Goal: Information Seeking & Learning: Find specific fact

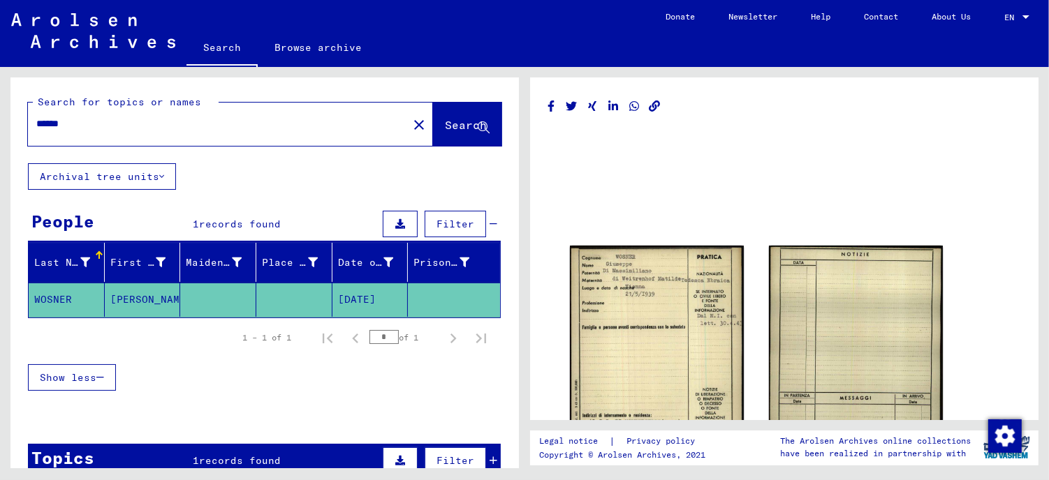
drag, startPoint x: 114, startPoint y: 119, endPoint x: 1, endPoint y: 117, distance: 113.1
click at [1, 117] on div "Search for topics or names ****** close Search Archival tree units People 1 rec…" at bounding box center [262, 267] width 524 height 401
click at [445, 126] on span "Search" at bounding box center [466, 125] width 42 height 14
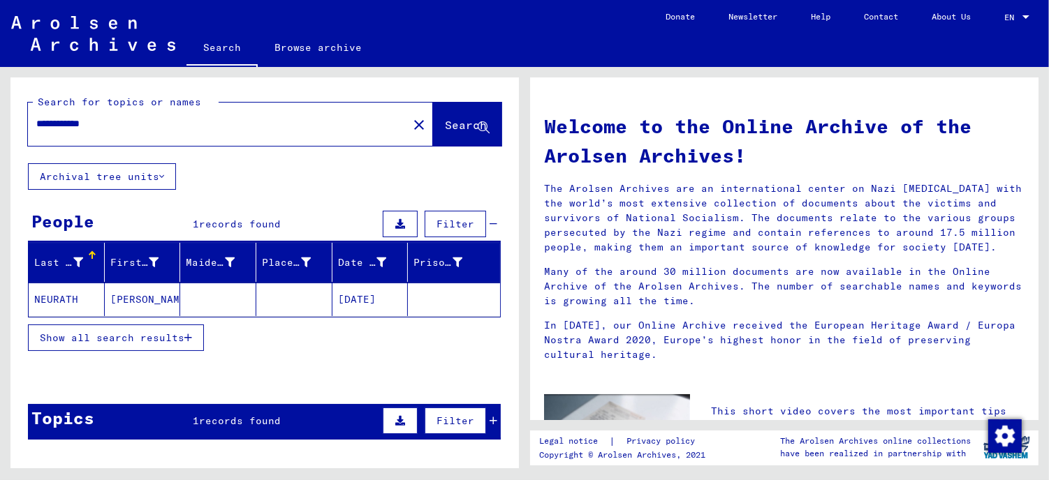
click at [54, 297] on mat-cell "NEURATH" at bounding box center [67, 300] width 76 height 34
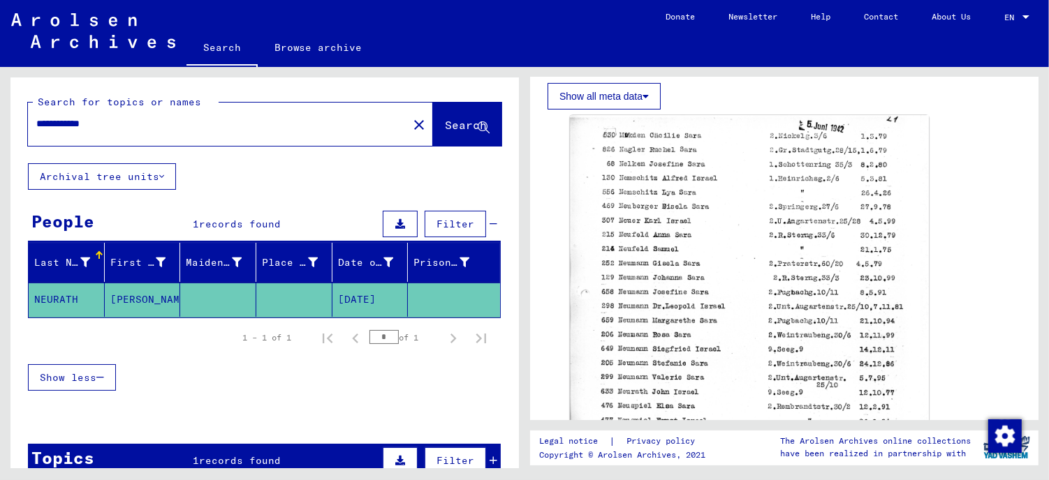
scroll to position [310, 0]
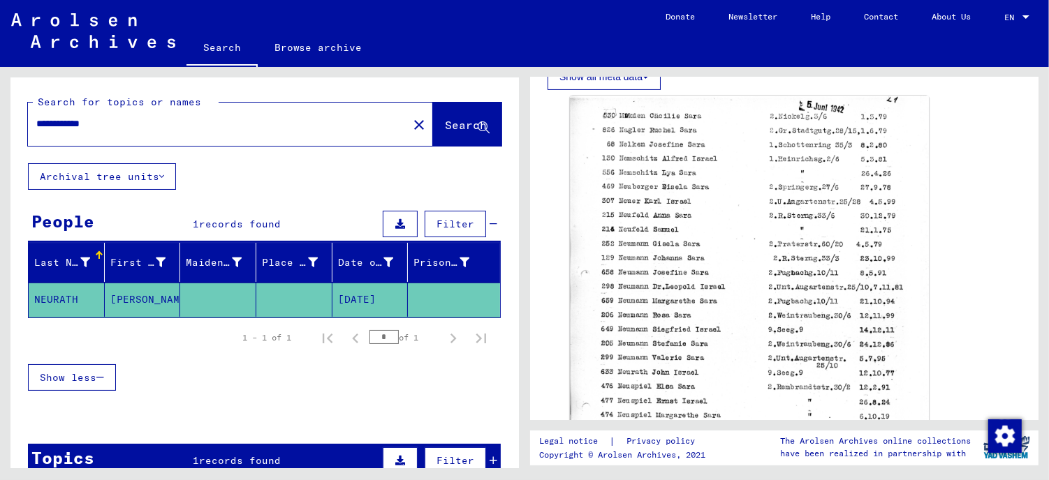
click at [57, 297] on mat-cell "NEURATH" at bounding box center [67, 300] width 76 height 34
drag, startPoint x: 140, startPoint y: 120, endPoint x: -3, endPoint y: 107, distance: 143.7
click at [0, 107] on html "**********" at bounding box center [524, 240] width 1049 height 480
click at [445, 121] on span "Search" at bounding box center [466, 125] width 42 height 14
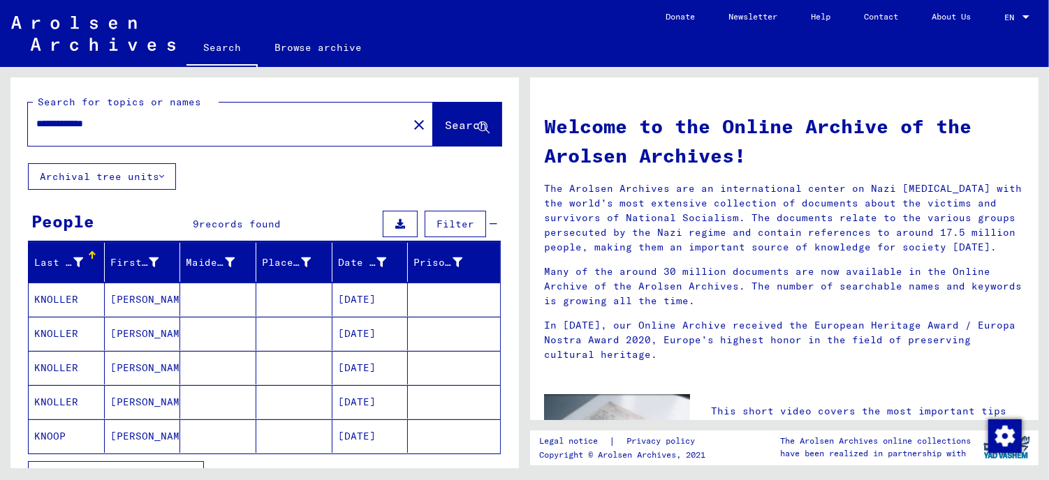
click at [61, 297] on mat-cell "KNOLLER" at bounding box center [67, 300] width 76 height 34
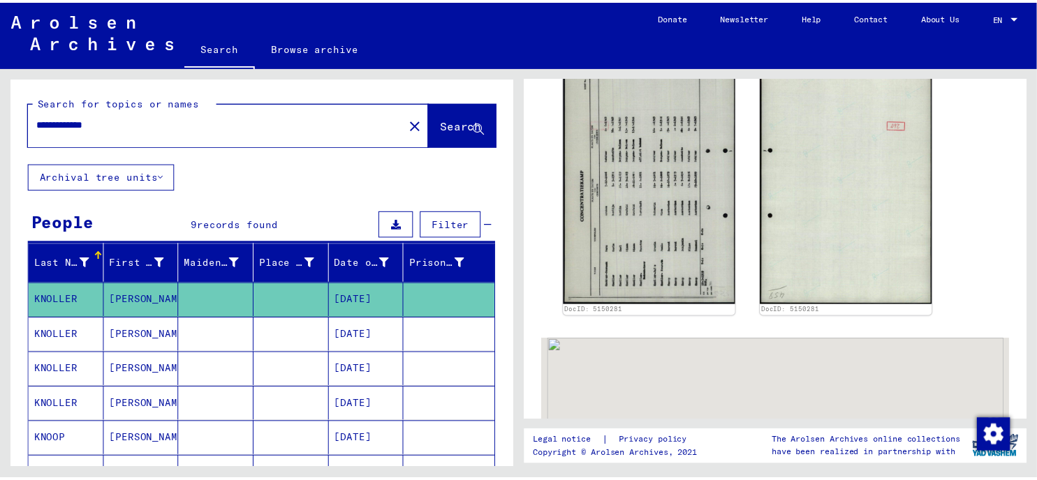
scroll to position [232, 0]
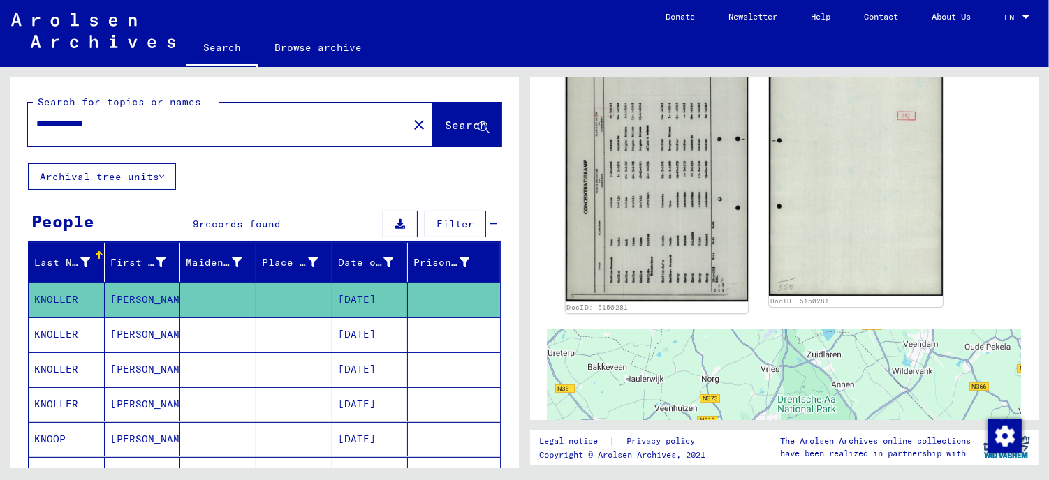
click at [684, 221] on img at bounding box center [656, 173] width 182 height 257
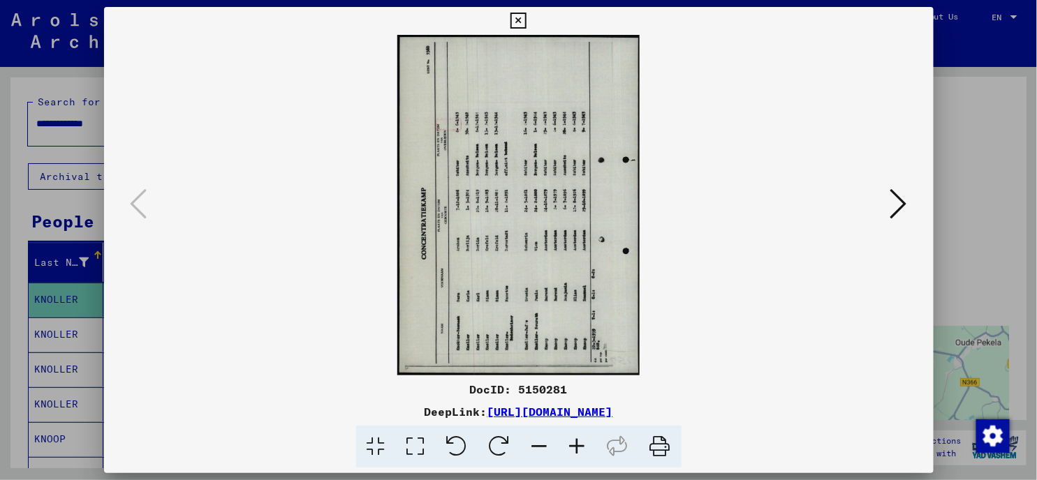
click at [568, 447] on icon at bounding box center [577, 447] width 38 height 43
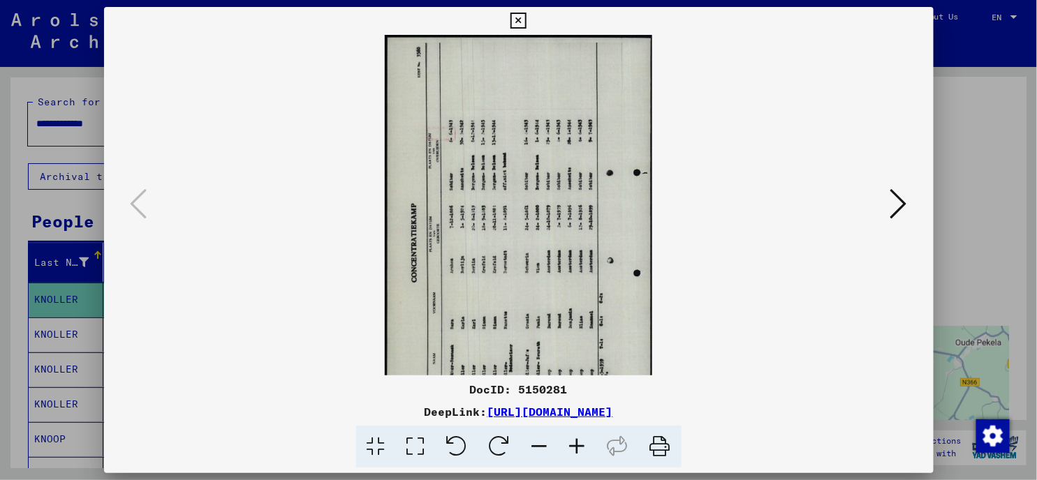
click at [575, 445] on icon at bounding box center [577, 447] width 38 height 43
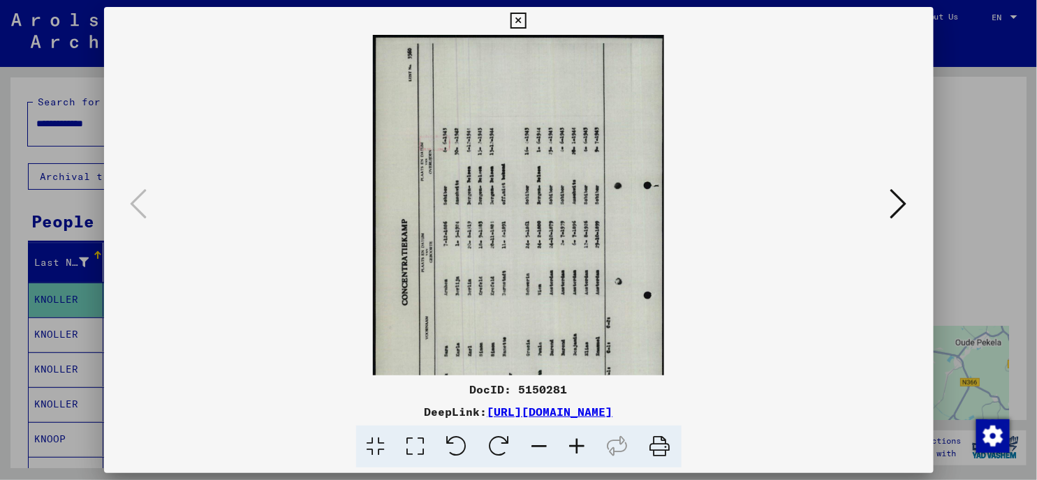
click at [575, 445] on icon at bounding box center [577, 447] width 38 height 43
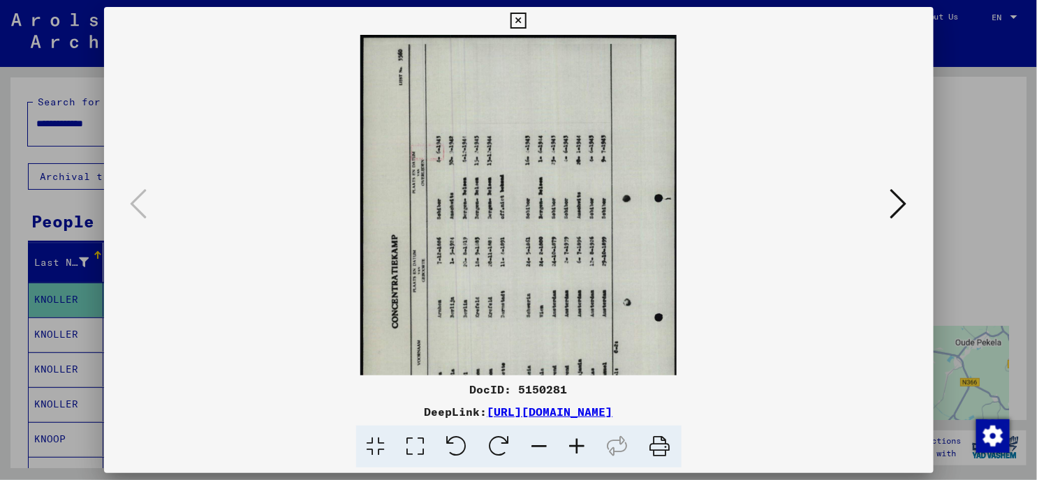
click at [575, 445] on icon at bounding box center [577, 447] width 38 height 43
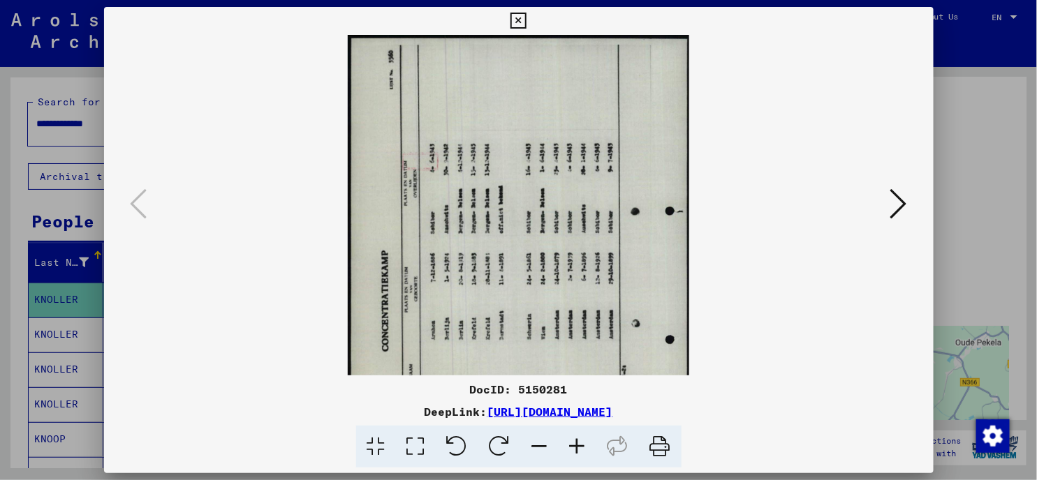
click at [575, 445] on icon at bounding box center [577, 447] width 38 height 43
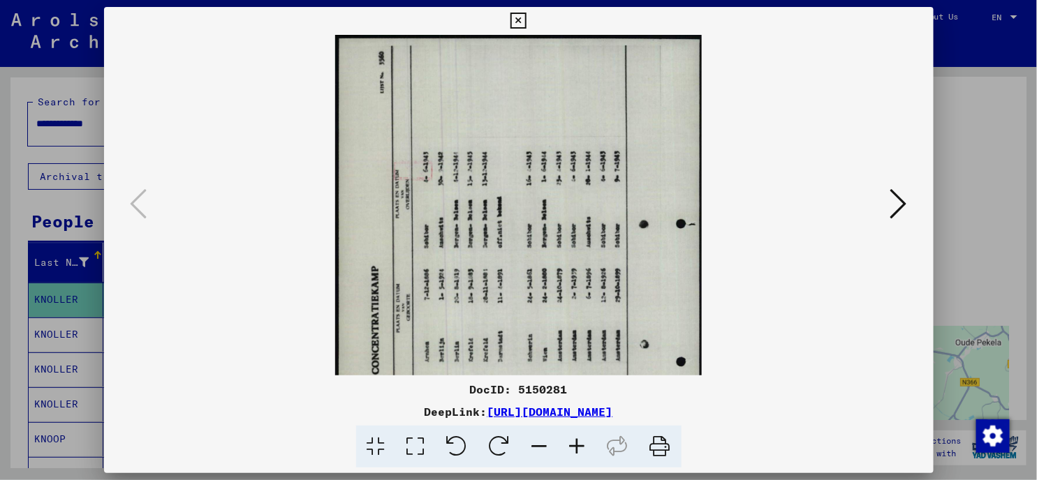
click at [575, 445] on icon at bounding box center [577, 447] width 38 height 43
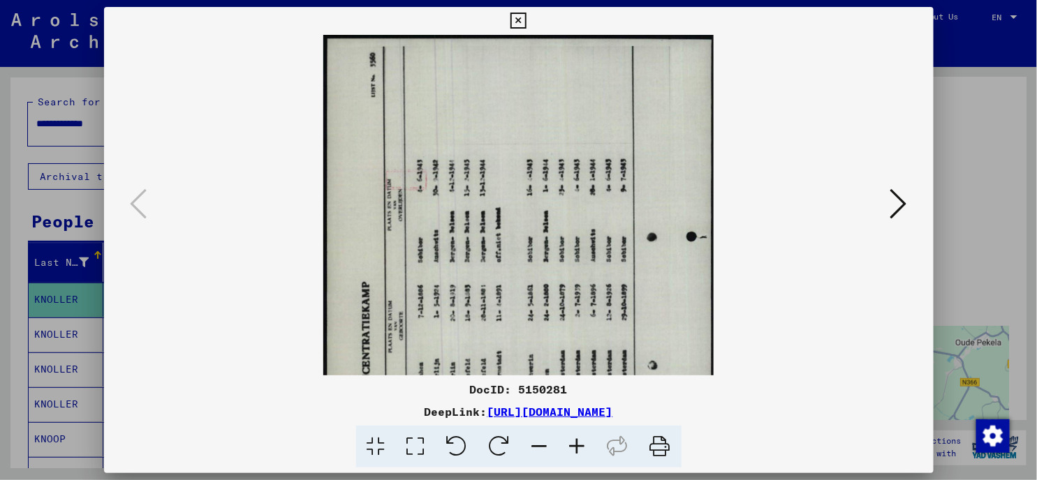
click at [575, 445] on icon at bounding box center [577, 447] width 38 height 43
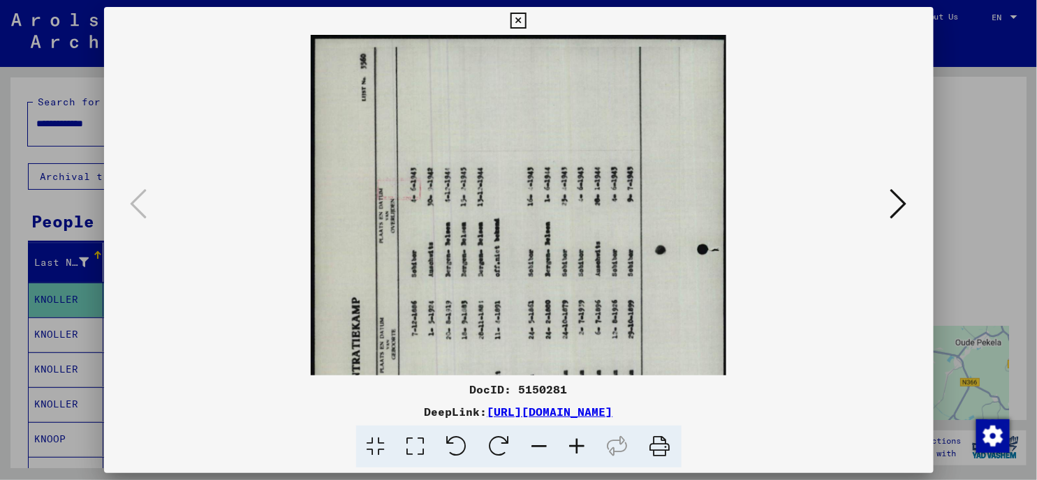
click at [508, 438] on icon at bounding box center [499, 447] width 43 height 43
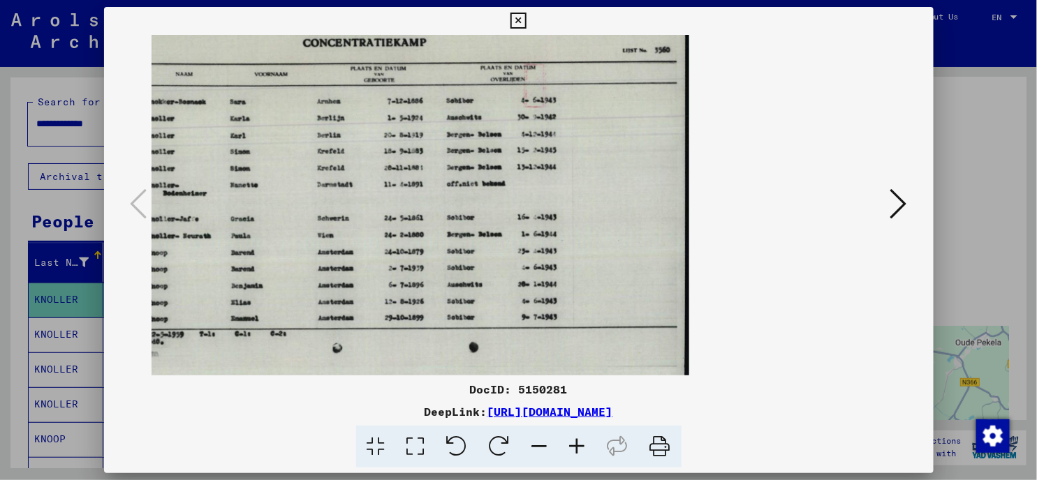
click at [576, 445] on icon at bounding box center [577, 447] width 38 height 43
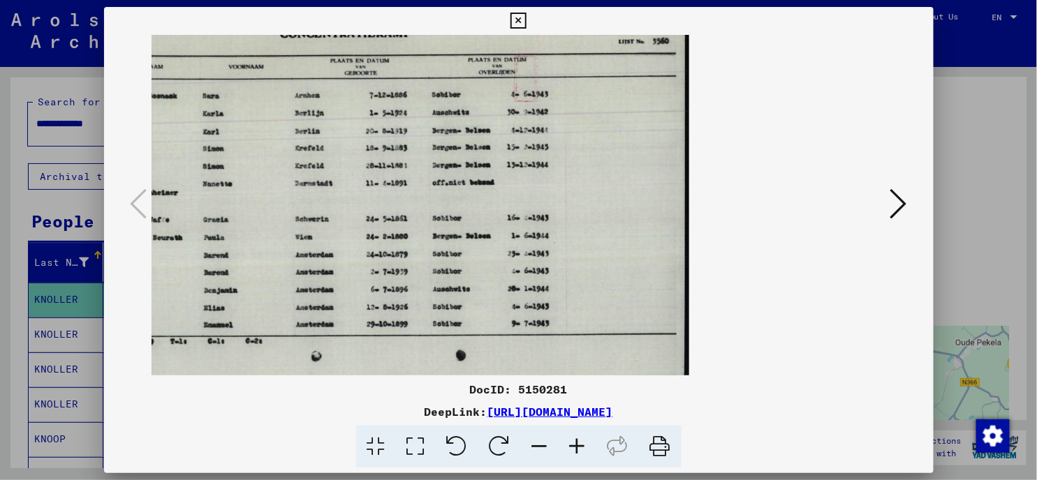
click at [576, 445] on icon at bounding box center [577, 447] width 38 height 43
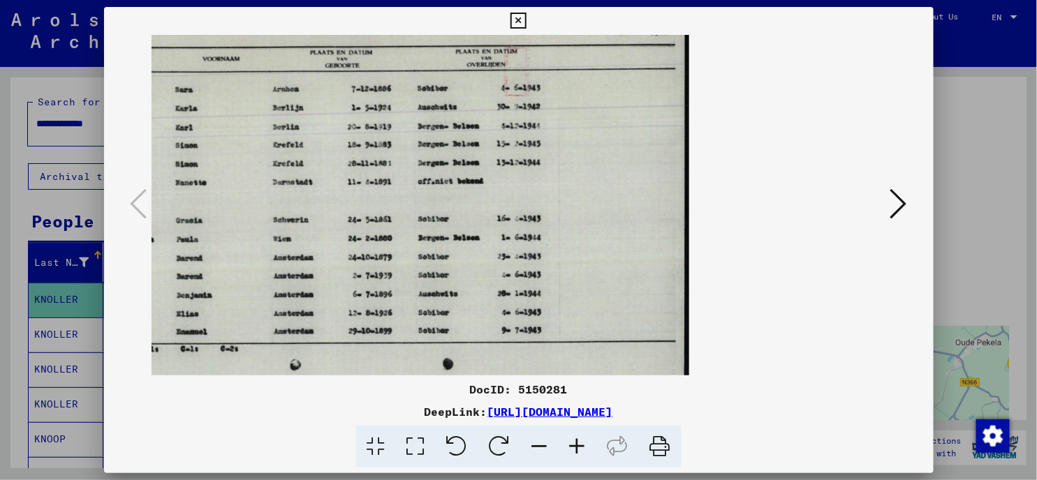
click at [576, 445] on icon at bounding box center [577, 447] width 38 height 43
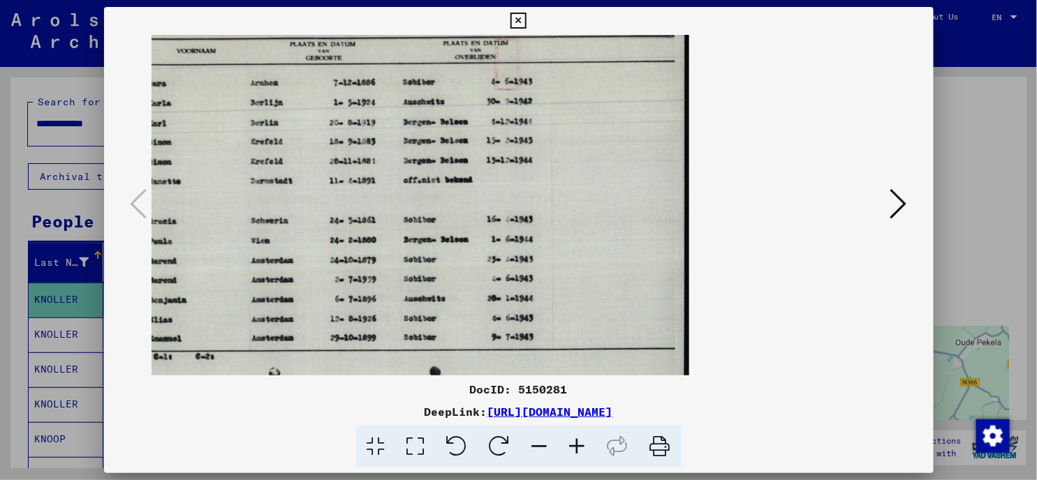
click at [576, 445] on icon at bounding box center [577, 447] width 38 height 43
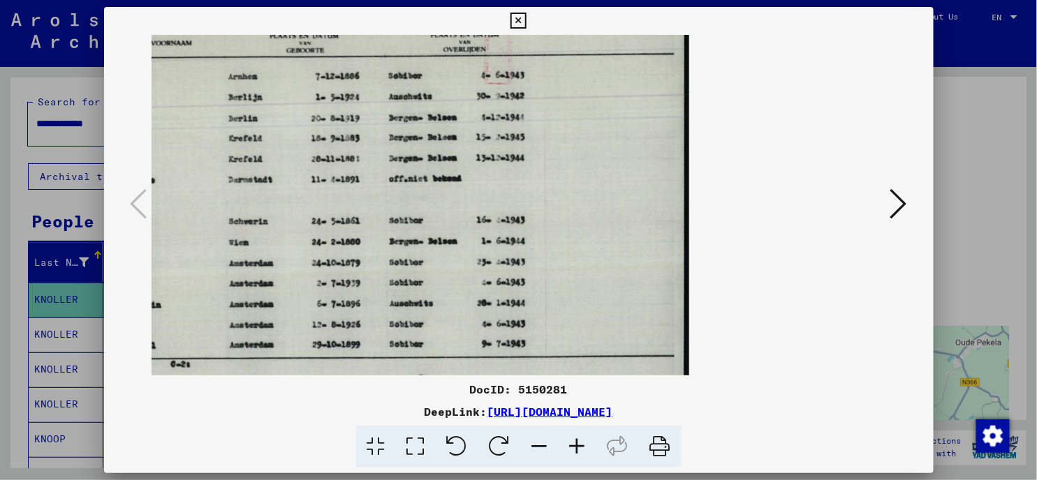
click at [576, 445] on icon at bounding box center [577, 447] width 38 height 43
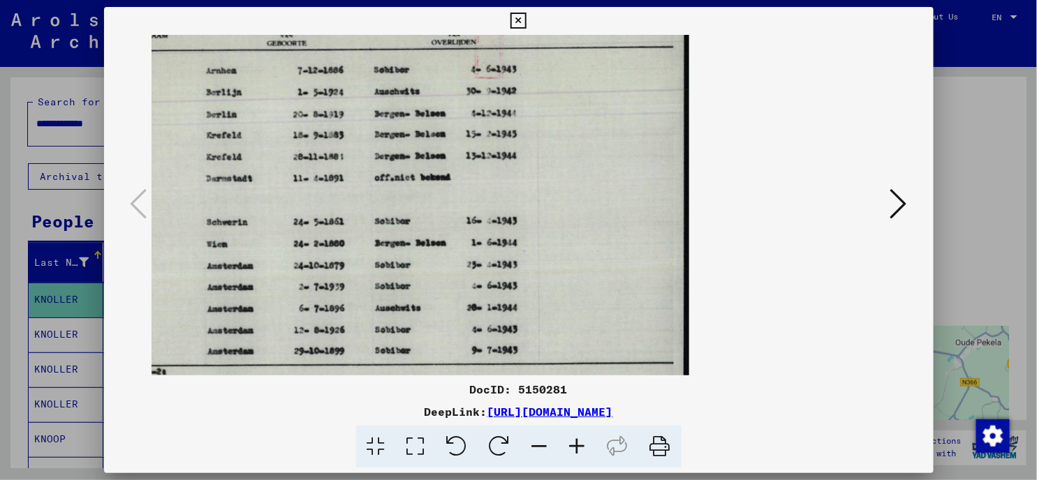
click at [576, 445] on icon at bounding box center [577, 447] width 38 height 43
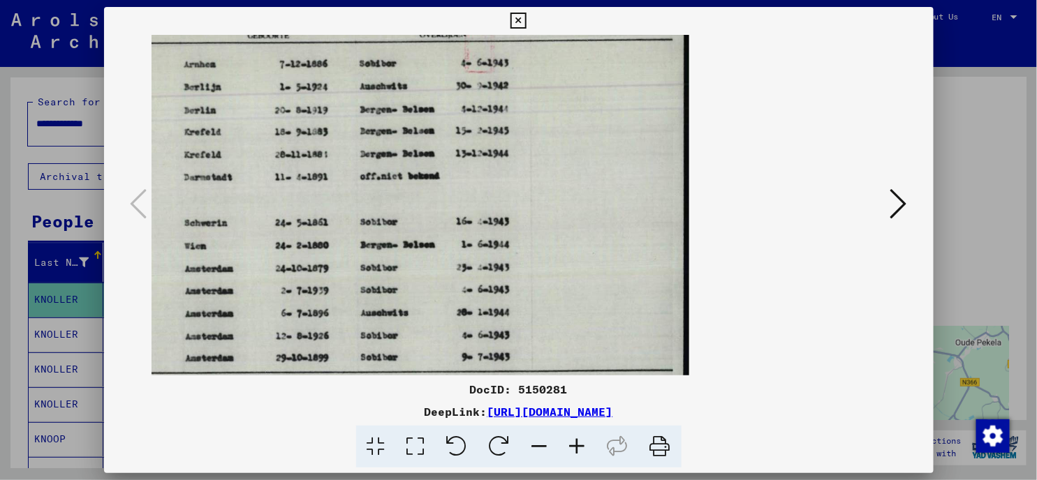
click at [576, 445] on icon at bounding box center [577, 447] width 38 height 43
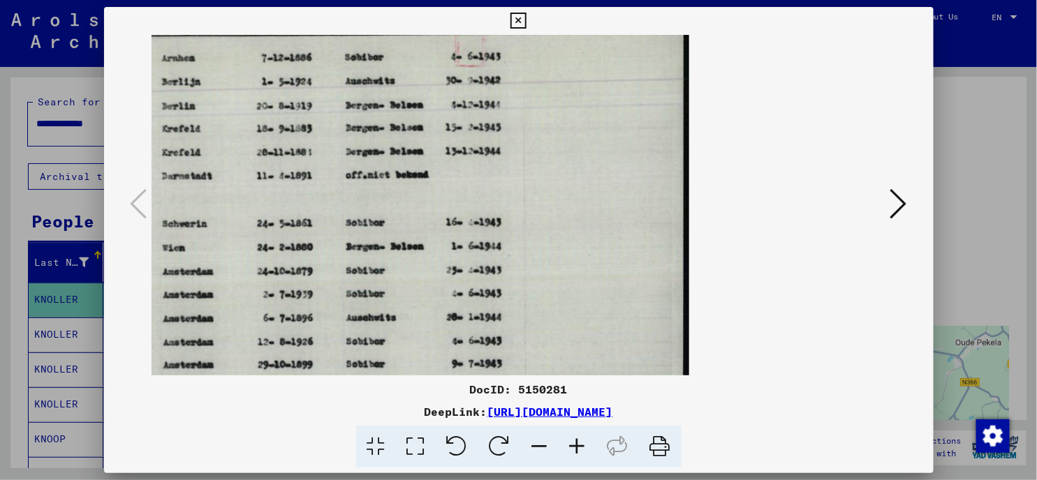
scroll to position [1, 0]
drag, startPoint x: 346, startPoint y: 223, endPoint x: 568, endPoint y: 267, distance: 225.6
click at [568, 267] on img at bounding box center [274, 204] width 829 height 589
drag, startPoint x: 311, startPoint y: 289, endPoint x: 475, endPoint y: 292, distance: 163.4
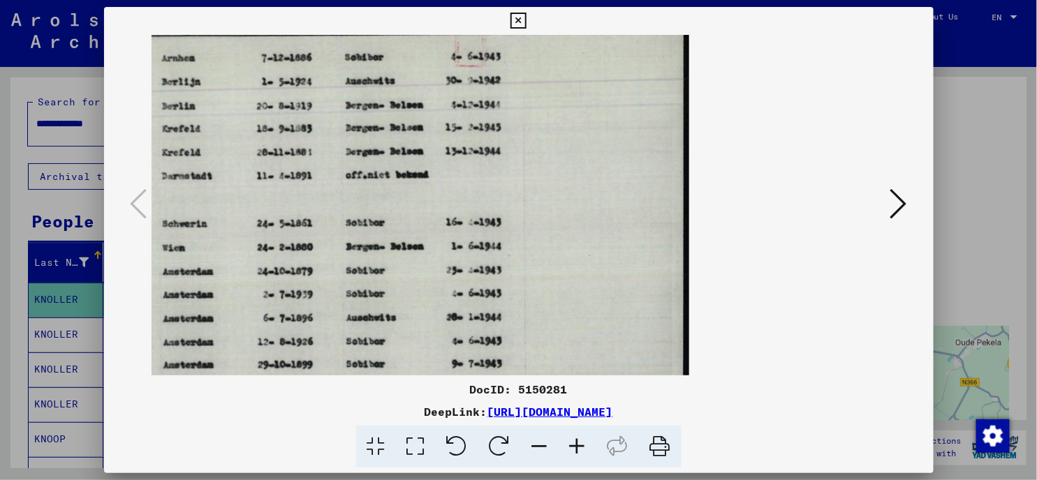
click at [475, 292] on img at bounding box center [274, 205] width 829 height 589
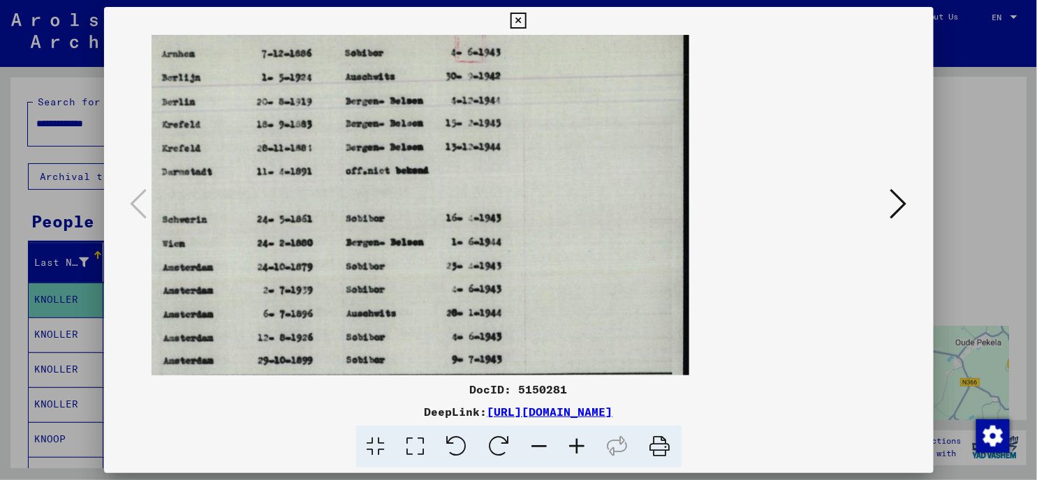
drag, startPoint x: 471, startPoint y: 292, endPoint x: 292, endPoint y: 295, distance: 178.7
click at [292, 295] on img at bounding box center [274, 200] width 829 height 589
click at [541, 445] on icon at bounding box center [540, 447] width 38 height 43
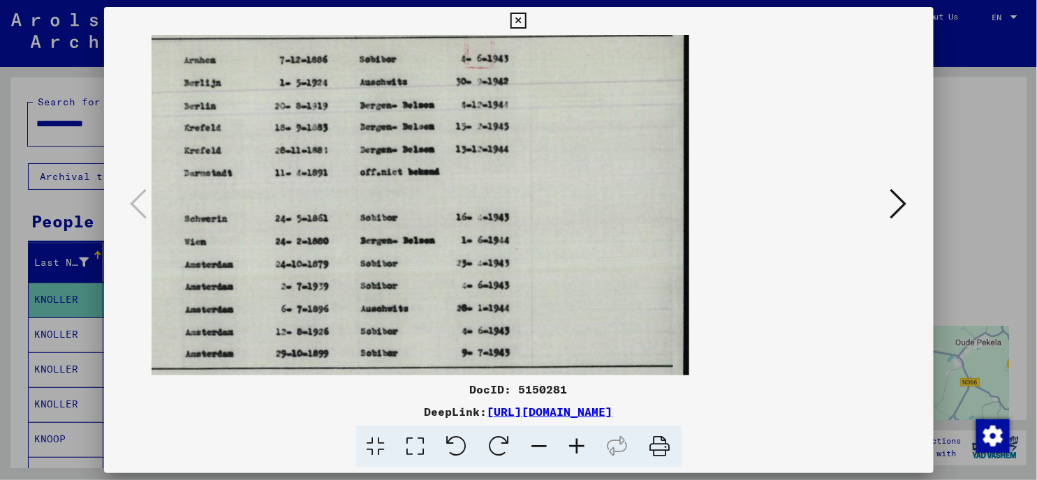
click at [541, 445] on icon at bounding box center [540, 447] width 38 height 43
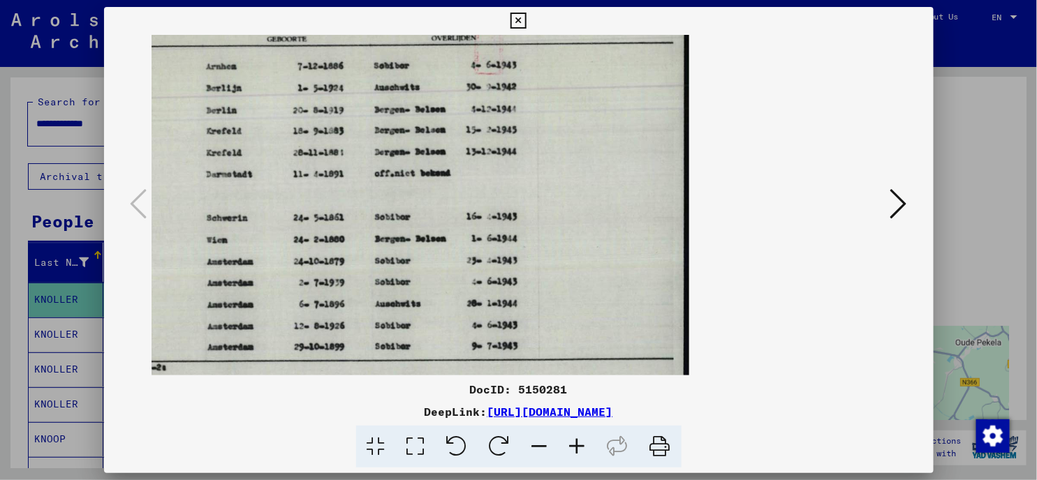
click at [541, 445] on icon at bounding box center [540, 447] width 38 height 43
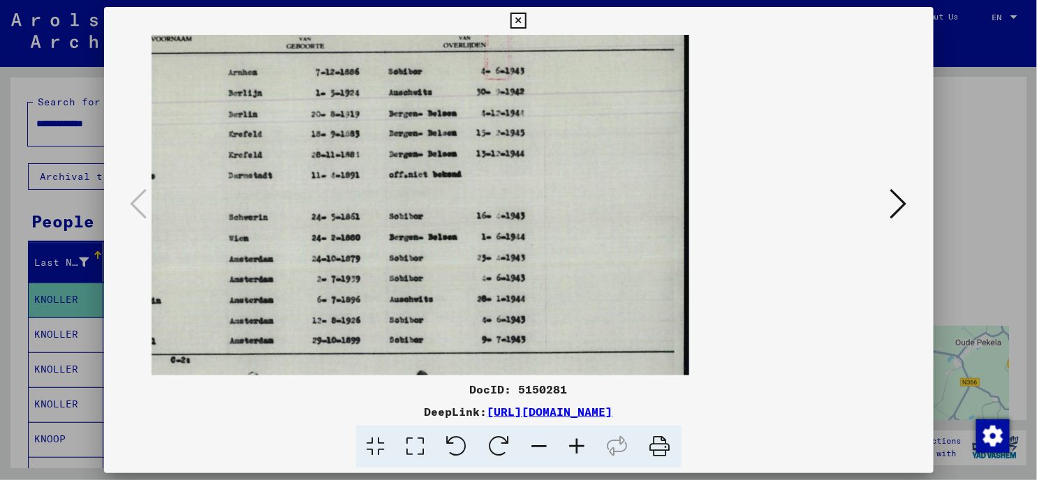
click at [541, 445] on icon at bounding box center [540, 447] width 38 height 43
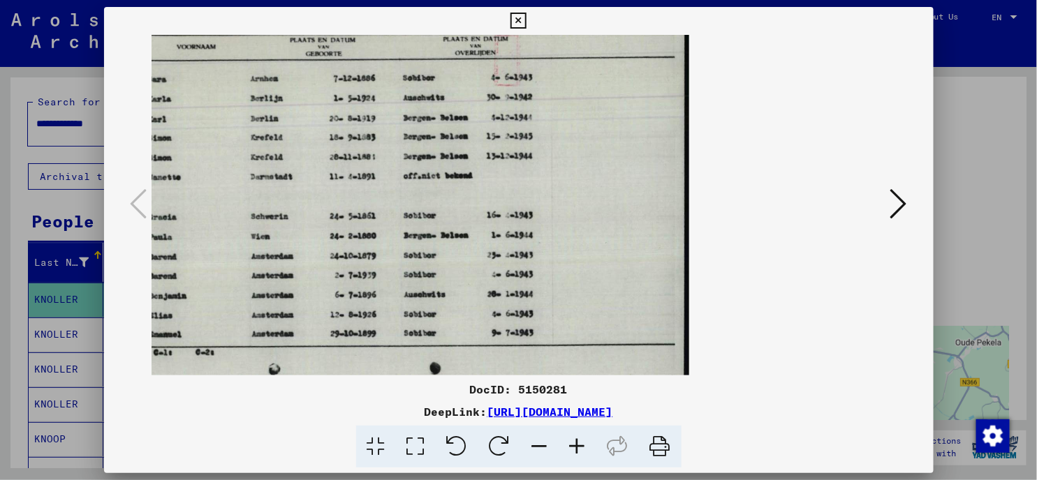
click at [541, 445] on icon at bounding box center [540, 447] width 38 height 43
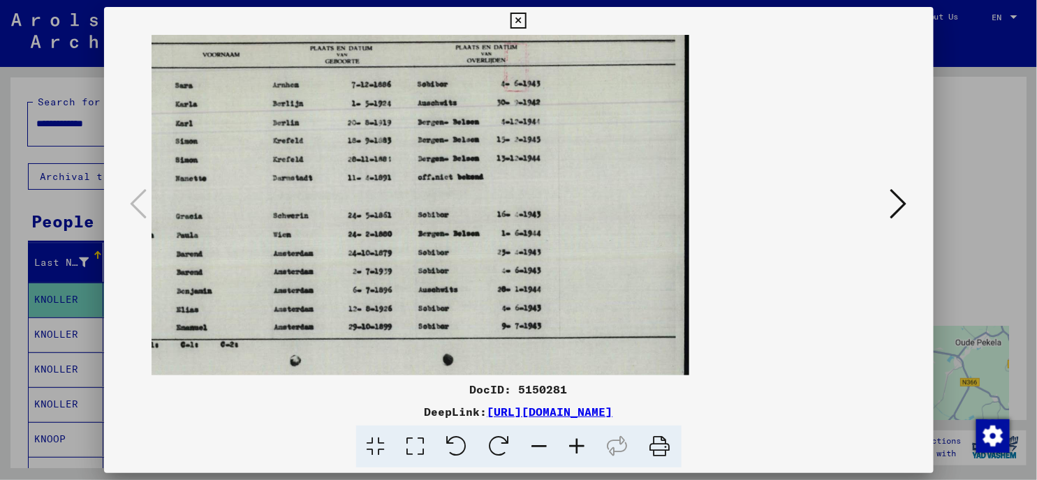
click at [541, 445] on icon at bounding box center [540, 447] width 38 height 43
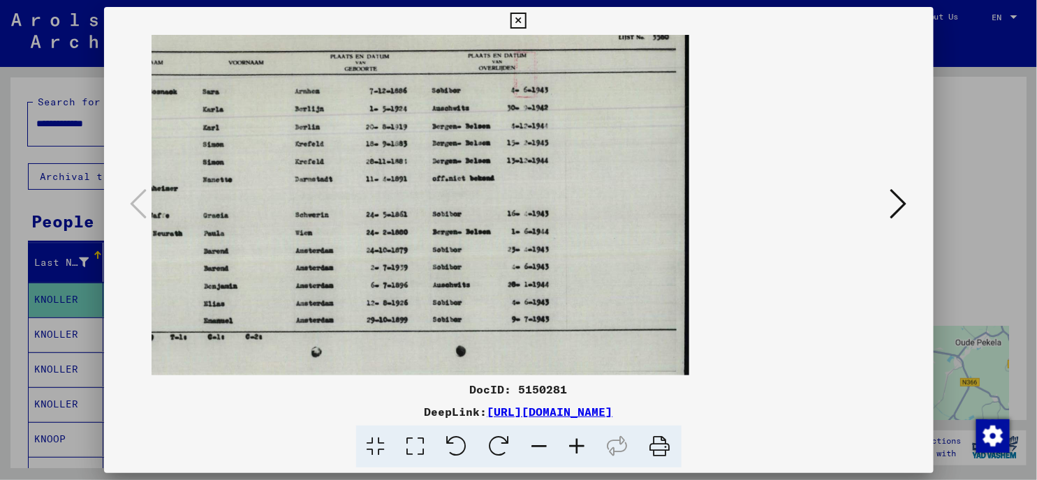
click at [541, 445] on icon at bounding box center [540, 447] width 38 height 43
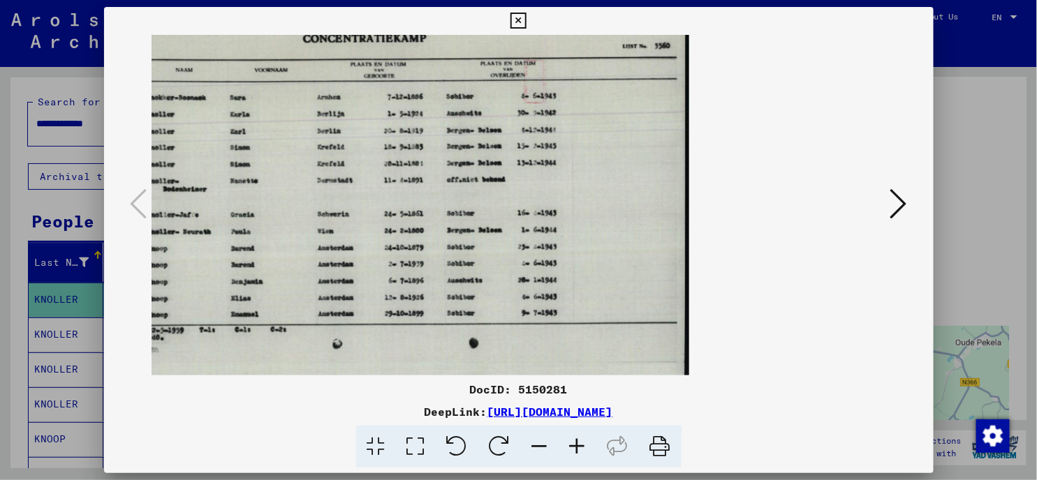
click at [541, 445] on icon at bounding box center [540, 447] width 38 height 43
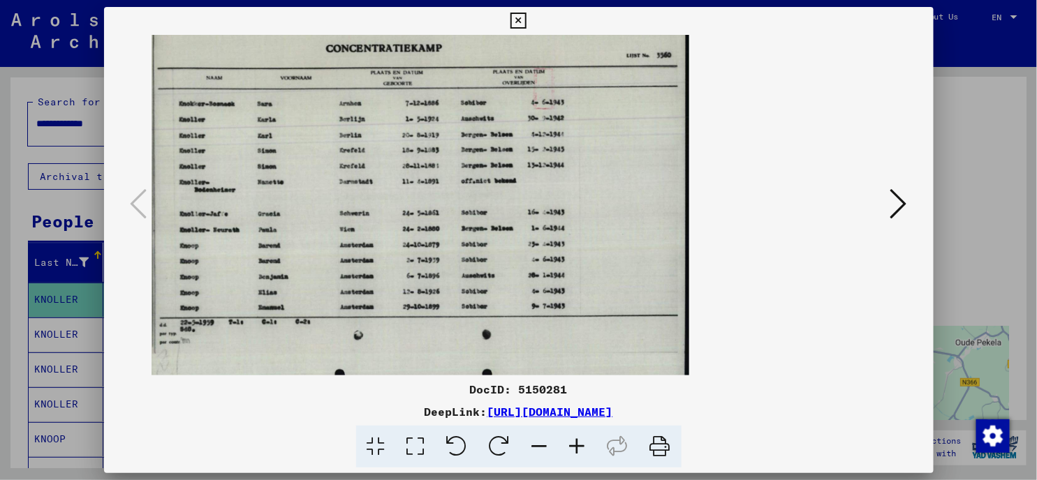
click at [570, 450] on icon at bounding box center [577, 447] width 38 height 43
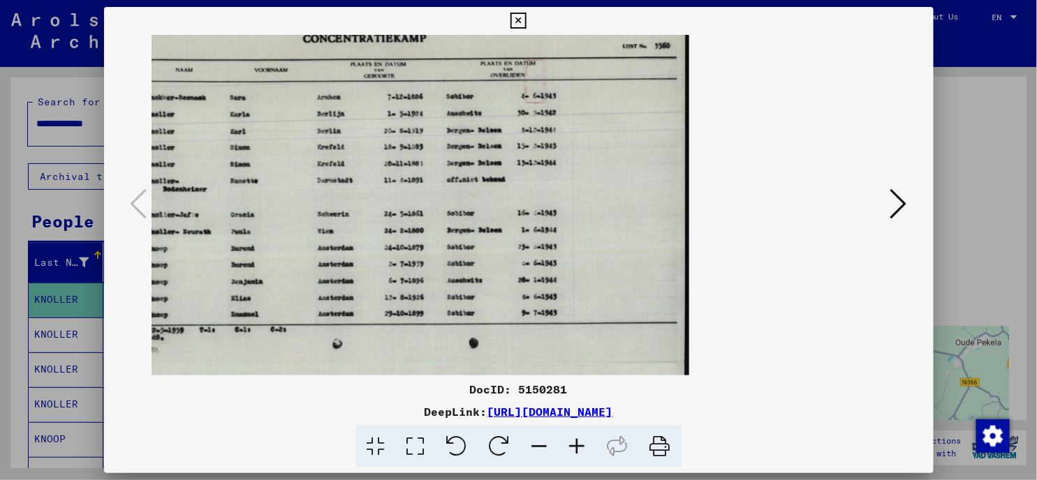
click at [570, 450] on icon at bounding box center [577, 447] width 38 height 43
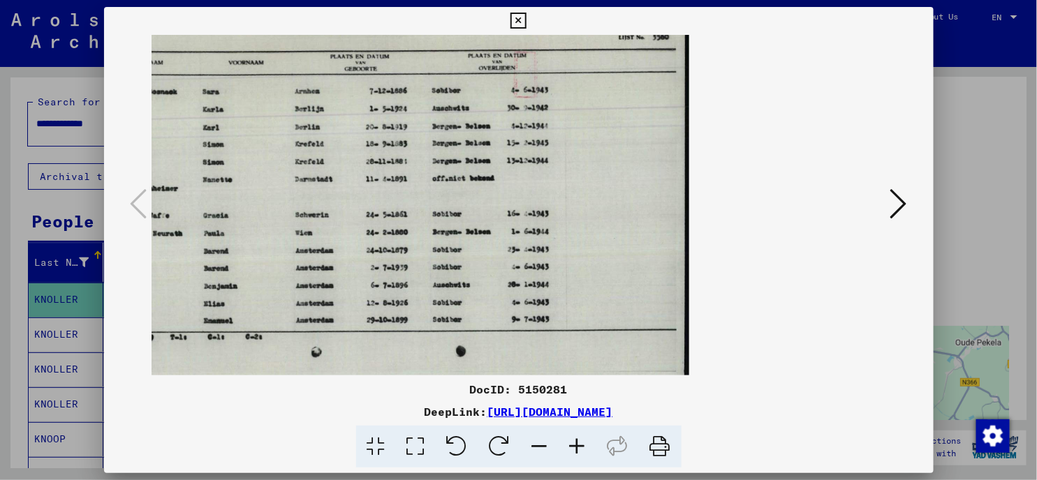
click at [570, 450] on icon at bounding box center [577, 447] width 38 height 43
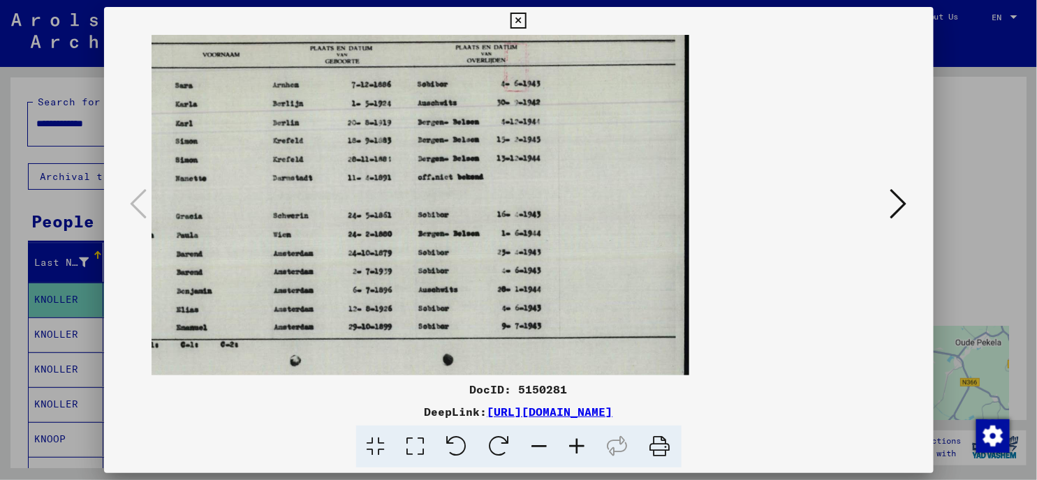
click at [570, 450] on icon at bounding box center [577, 447] width 38 height 43
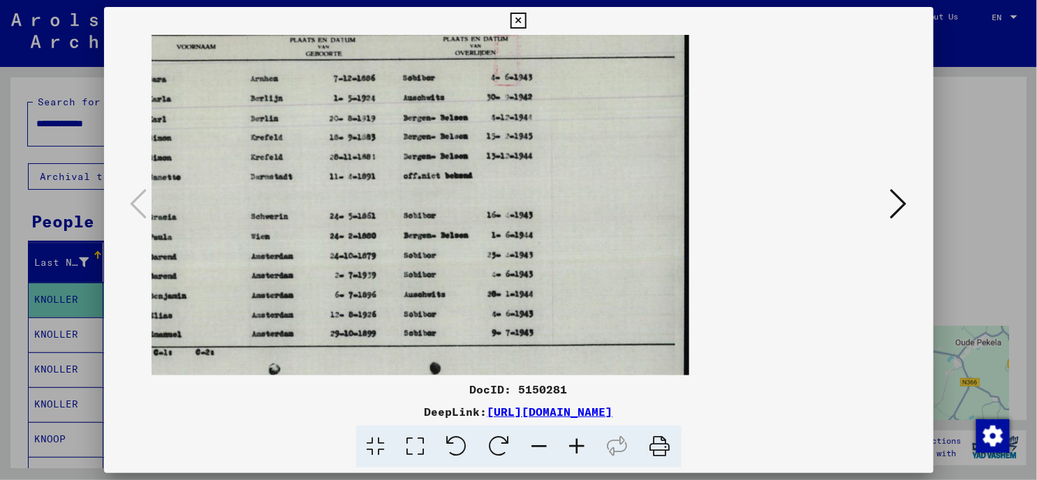
click at [570, 450] on icon at bounding box center [577, 447] width 38 height 43
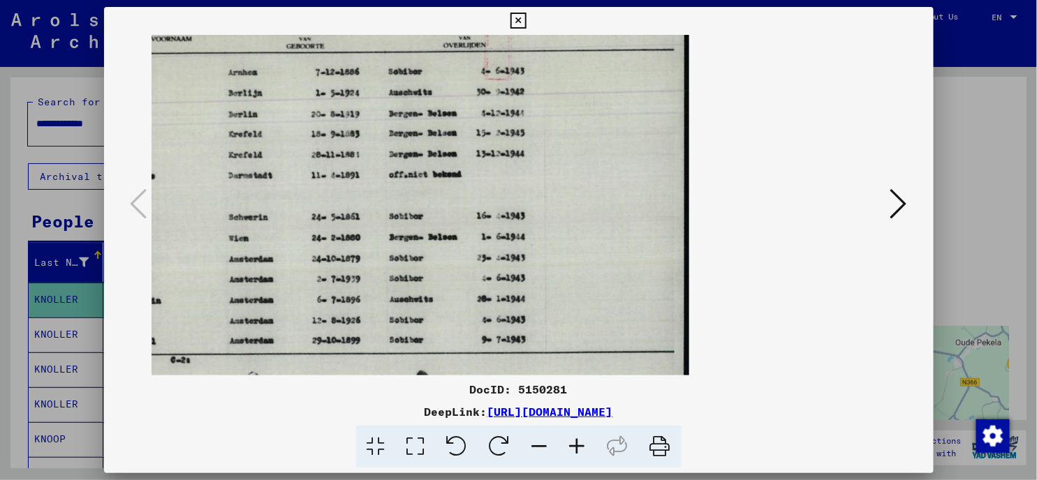
click at [570, 450] on icon at bounding box center [577, 447] width 38 height 43
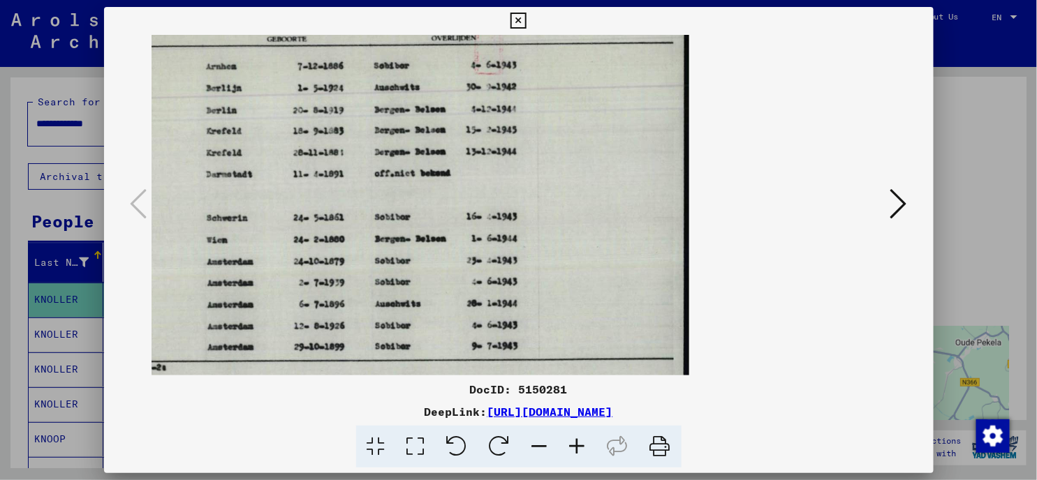
click at [570, 450] on icon at bounding box center [577, 447] width 38 height 43
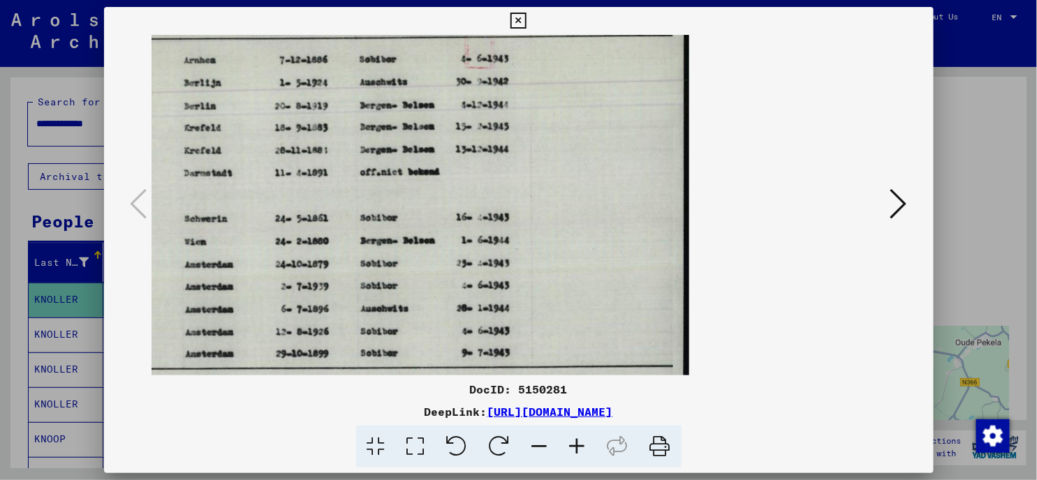
click at [570, 450] on icon at bounding box center [577, 447] width 38 height 43
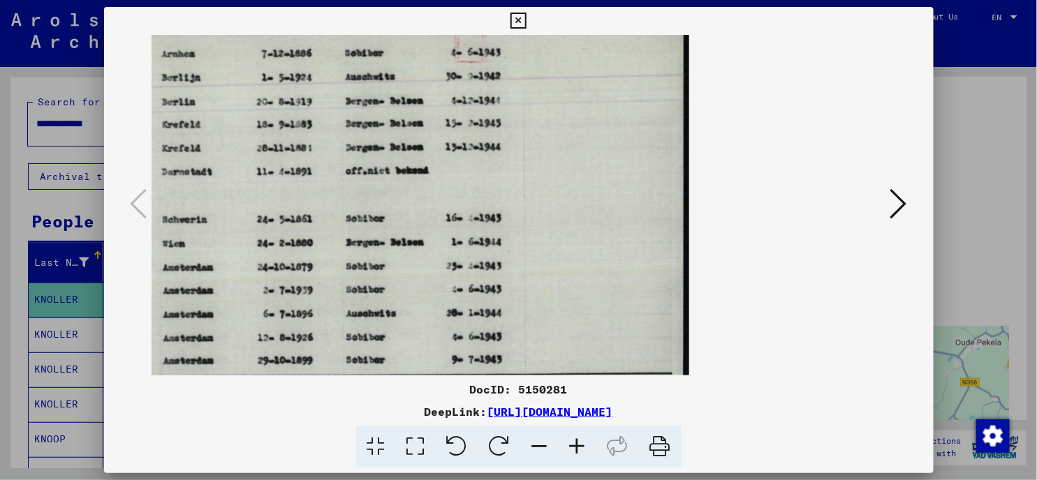
click at [570, 450] on icon at bounding box center [577, 447] width 38 height 43
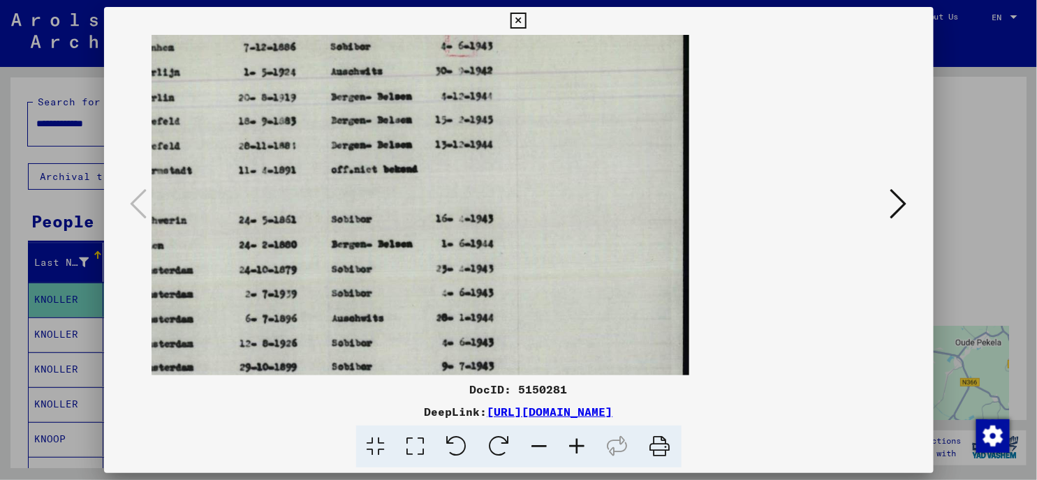
click at [570, 450] on icon at bounding box center [577, 447] width 38 height 43
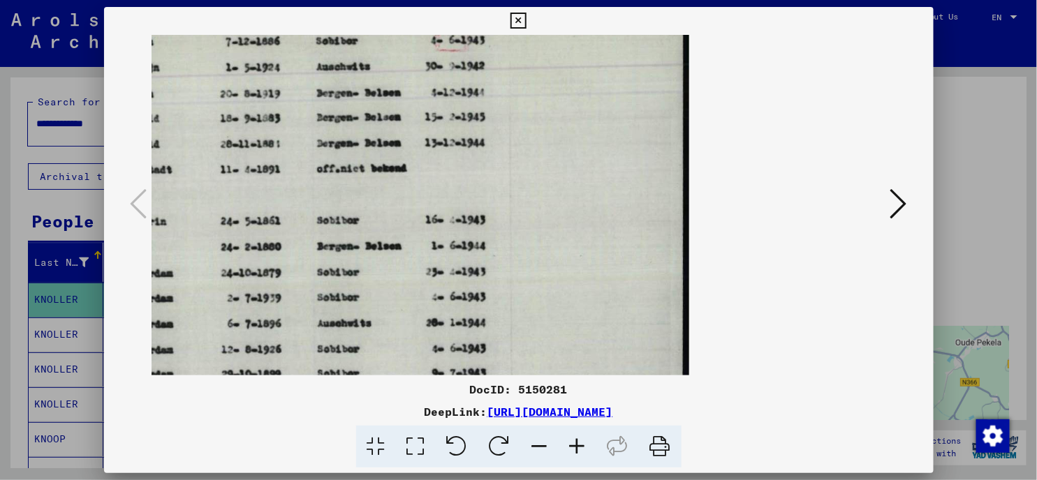
click at [570, 450] on icon at bounding box center [577, 447] width 38 height 43
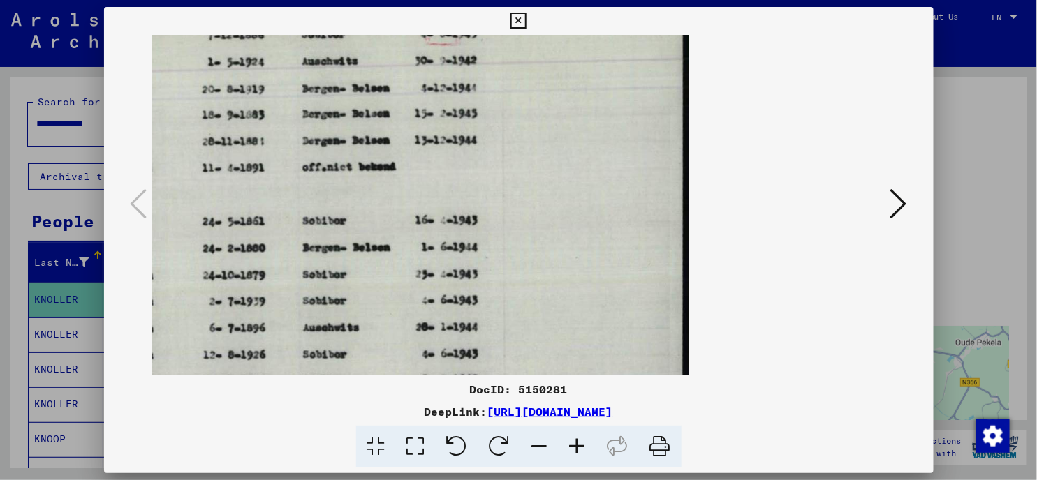
click at [570, 450] on icon at bounding box center [577, 447] width 38 height 43
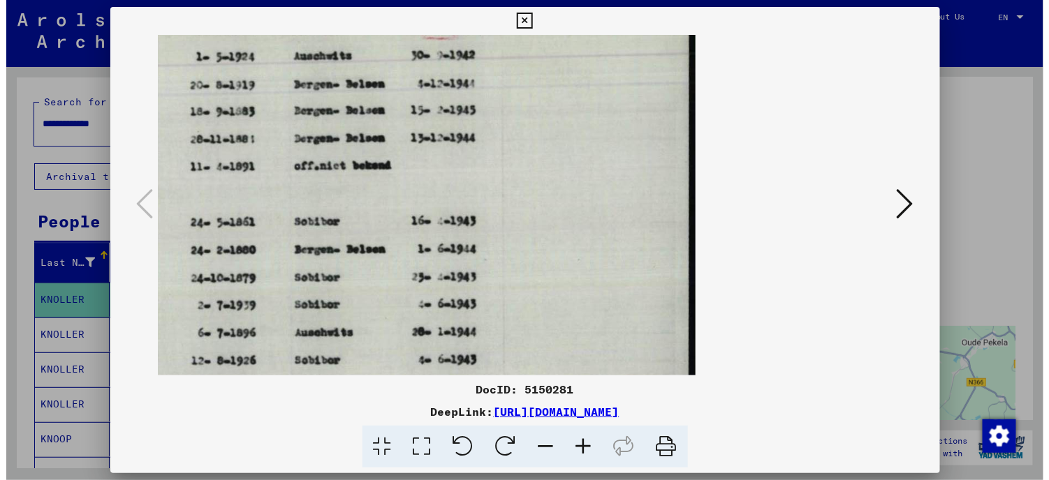
scroll to position [0, 0]
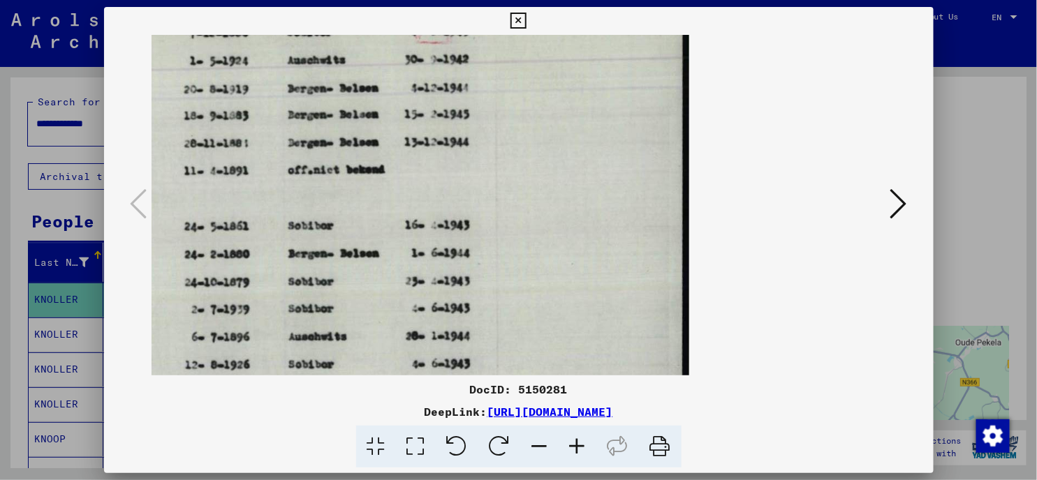
drag, startPoint x: 422, startPoint y: 175, endPoint x: 431, endPoint y: 189, distance: 17.2
click at [431, 189] on img at bounding box center [204, 205] width 969 height 688
drag, startPoint x: 455, startPoint y: 213, endPoint x: 454, endPoint y: 225, distance: 11.9
click at [454, 225] on img at bounding box center [204, 205] width 969 height 688
drag, startPoint x: 528, startPoint y: 222, endPoint x: 563, endPoint y: 256, distance: 48.9
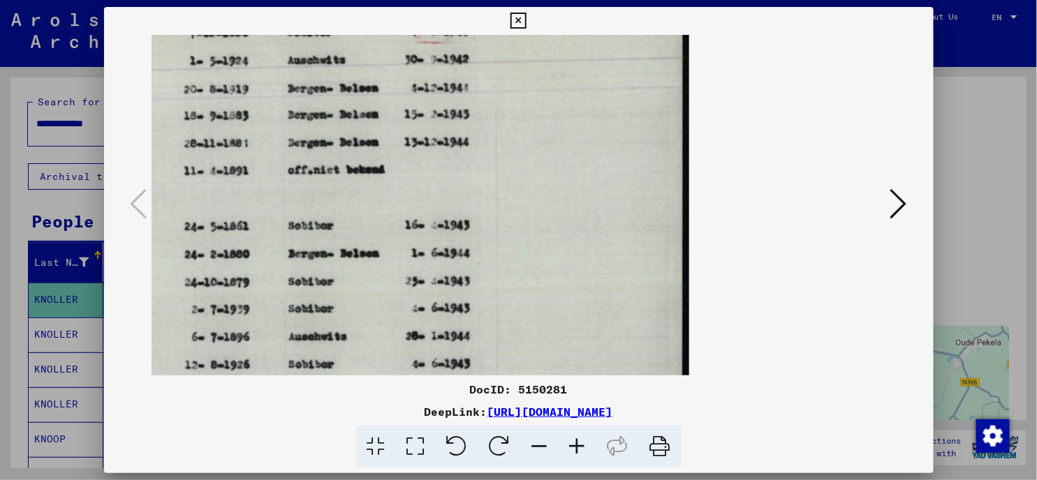
click at [526, 286] on img at bounding box center [204, 205] width 969 height 688
click at [540, 447] on icon at bounding box center [540, 447] width 38 height 43
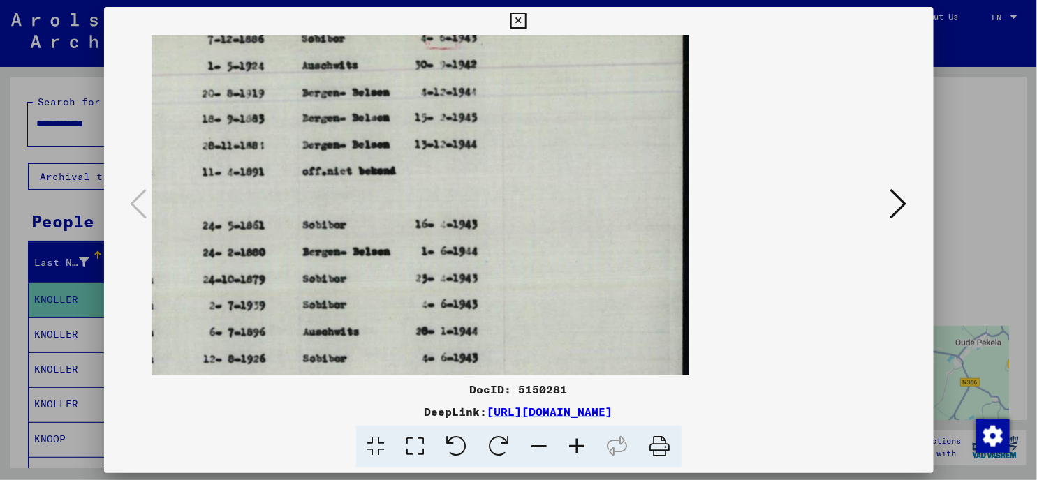
click at [540, 447] on icon at bounding box center [540, 447] width 38 height 43
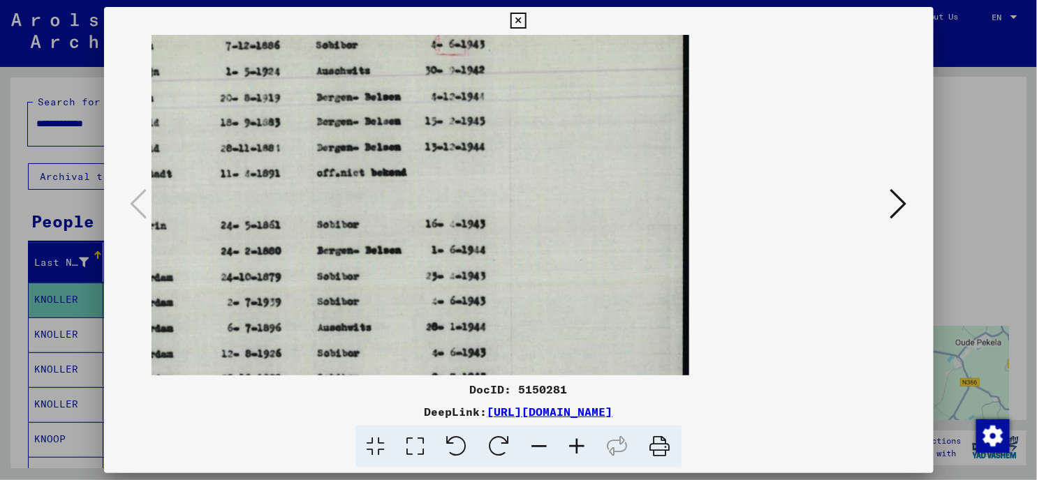
click at [540, 447] on icon at bounding box center [540, 447] width 38 height 43
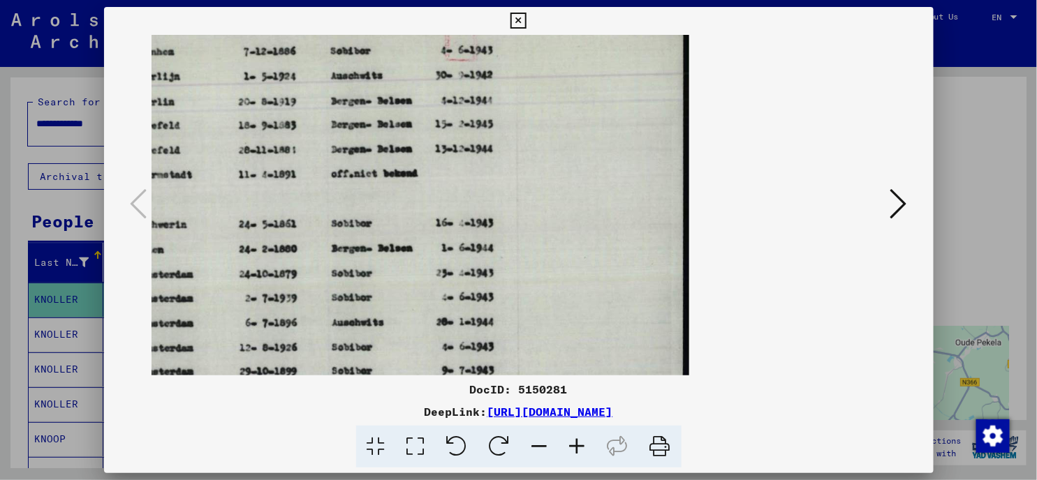
click at [540, 447] on icon at bounding box center [540, 447] width 38 height 43
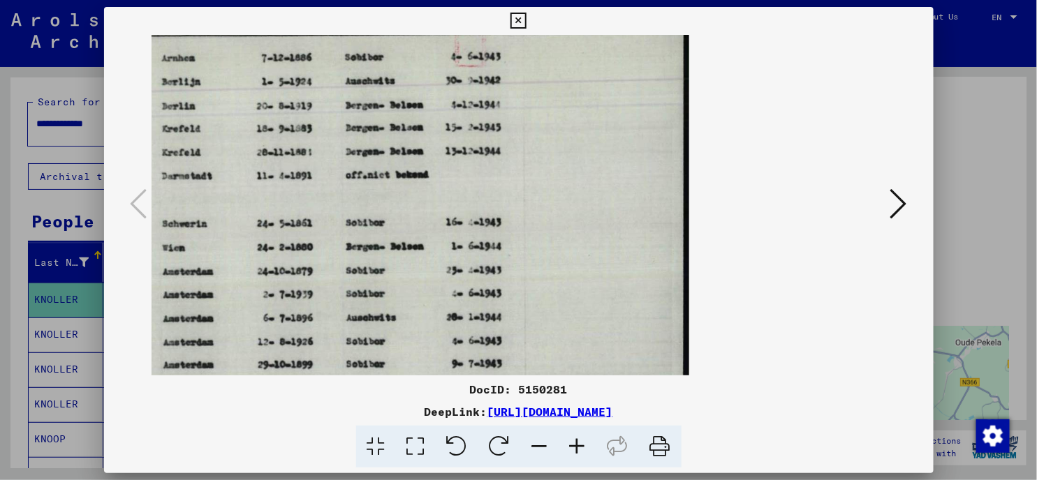
click at [540, 447] on icon at bounding box center [540, 447] width 38 height 43
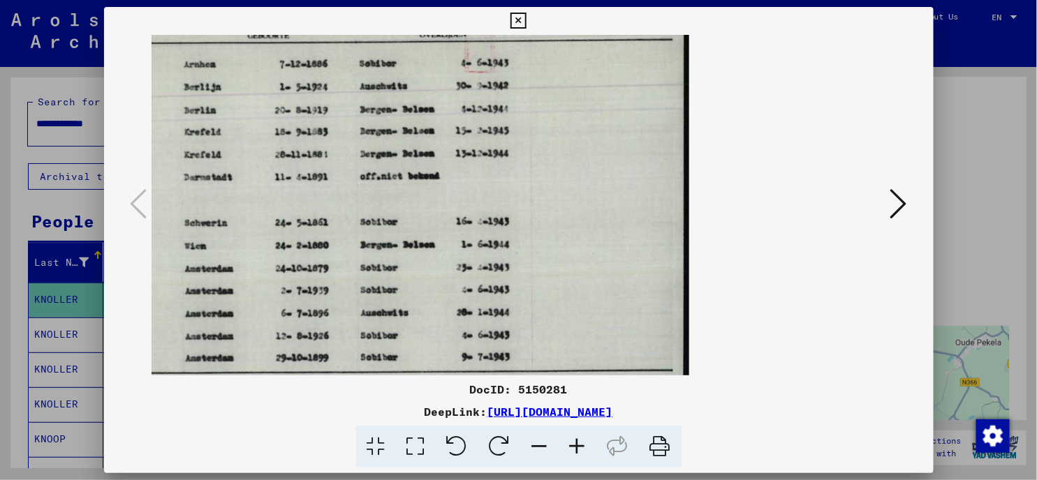
click at [540, 447] on icon at bounding box center [540, 447] width 38 height 43
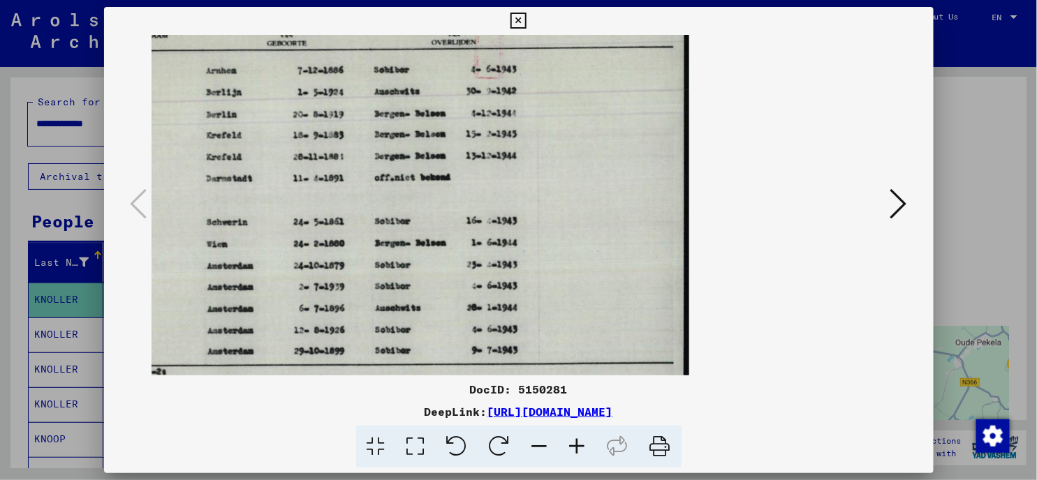
click at [540, 447] on icon at bounding box center [540, 447] width 38 height 43
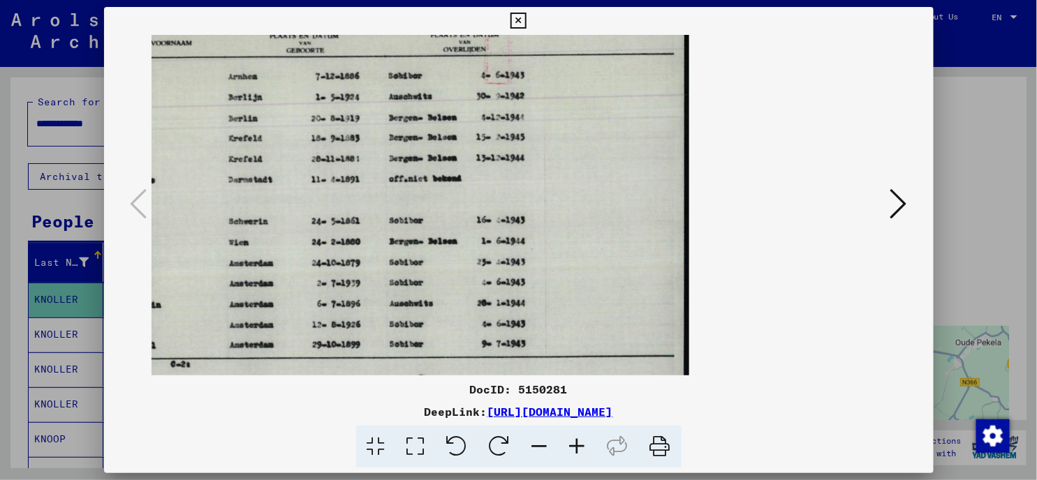
click at [540, 447] on icon at bounding box center [540, 447] width 38 height 43
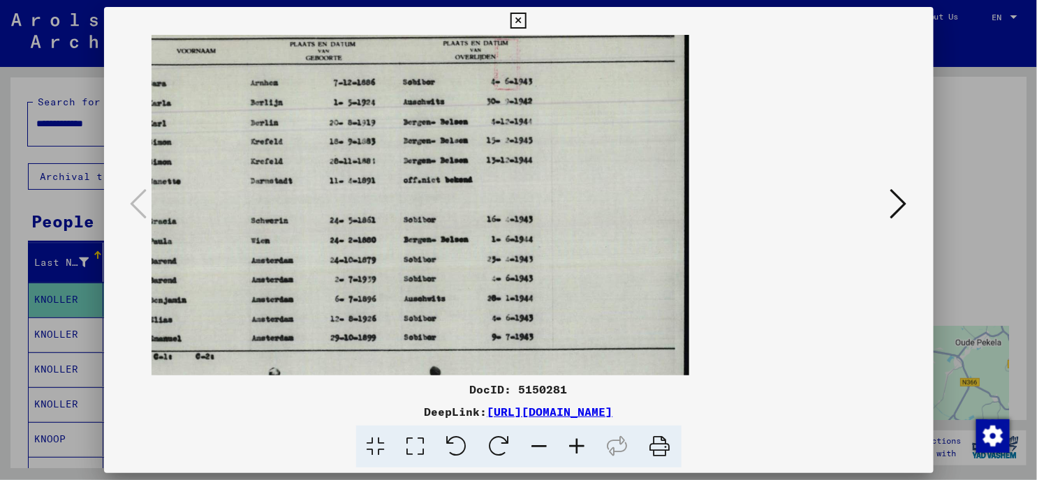
click at [540, 447] on icon at bounding box center [540, 447] width 38 height 43
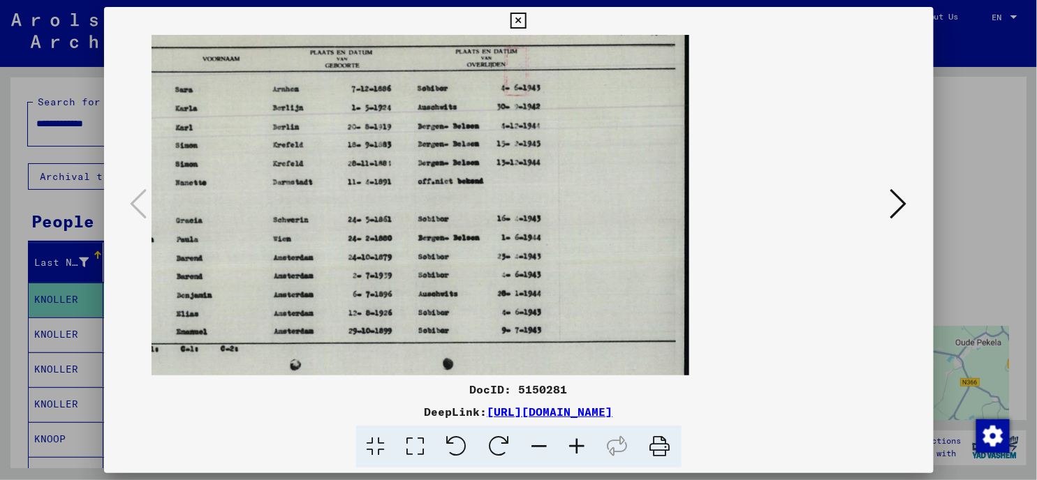
click at [517, 17] on icon at bounding box center [518, 21] width 16 height 17
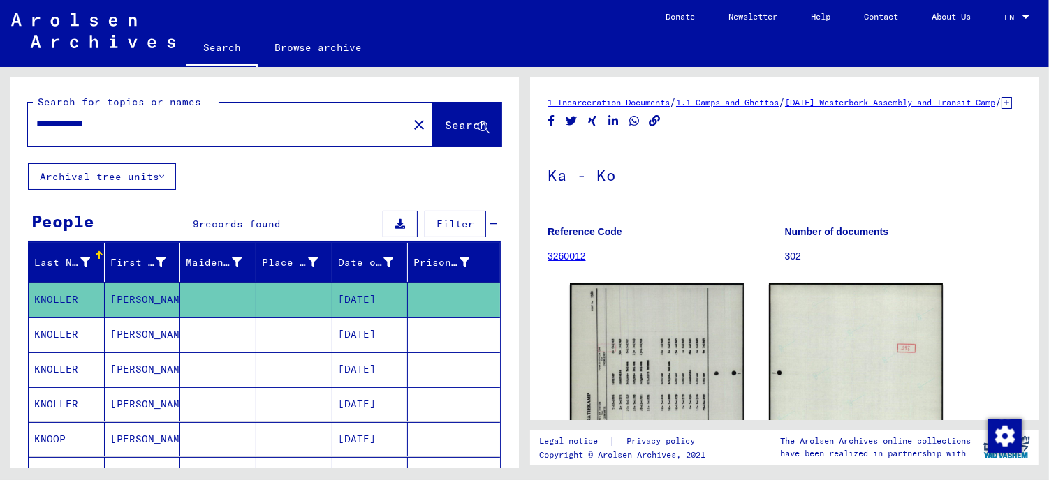
click at [57, 366] on mat-cell "KNOLLER" at bounding box center [67, 370] width 76 height 34
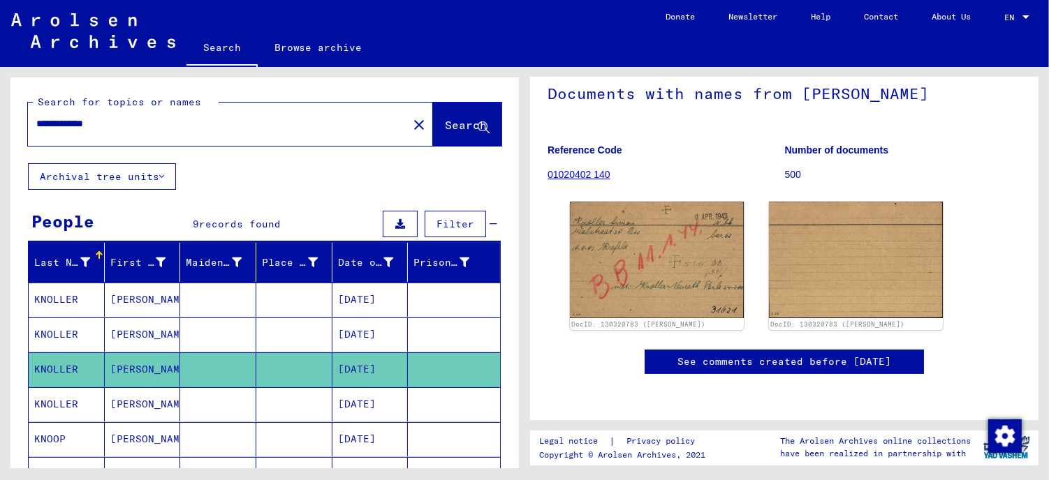
scroll to position [110, 0]
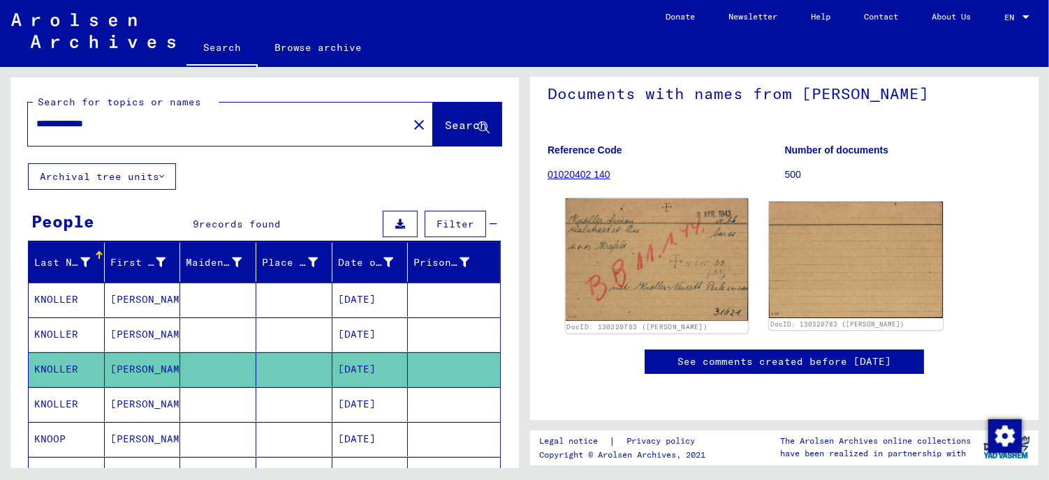
click at [672, 226] on img at bounding box center [656, 260] width 182 height 122
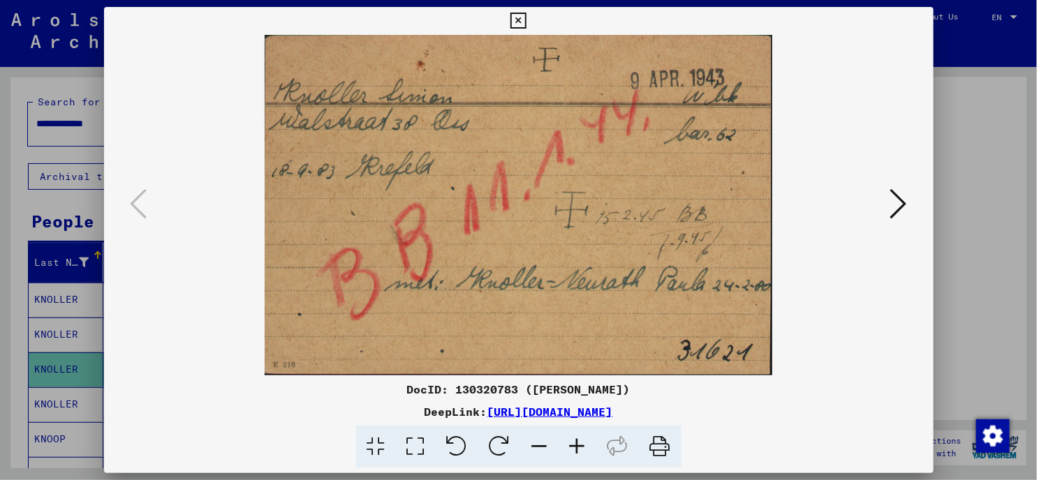
click at [907, 204] on icon at bounding box center [898, 204] width 17 height 34
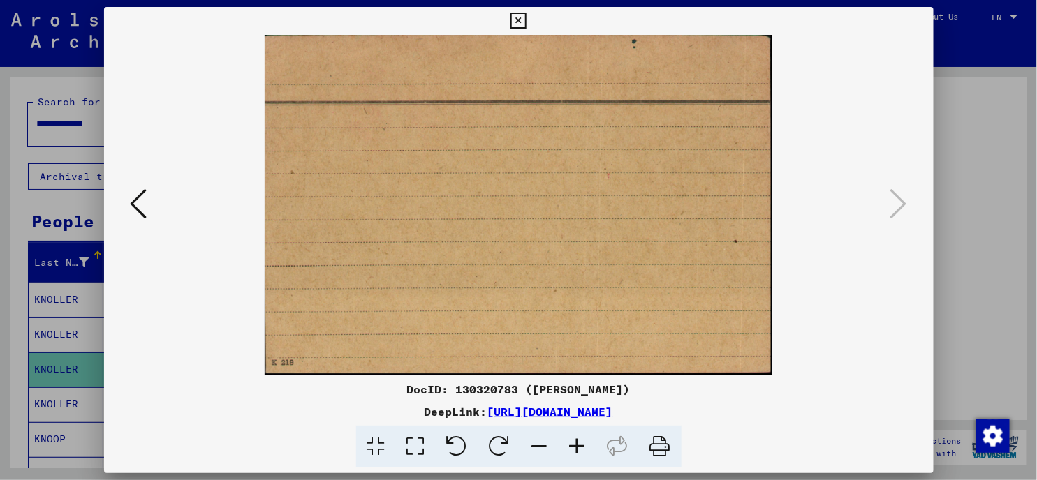
click at [519, 22] on icon at bounding box center [518, 21] width 16 height 17
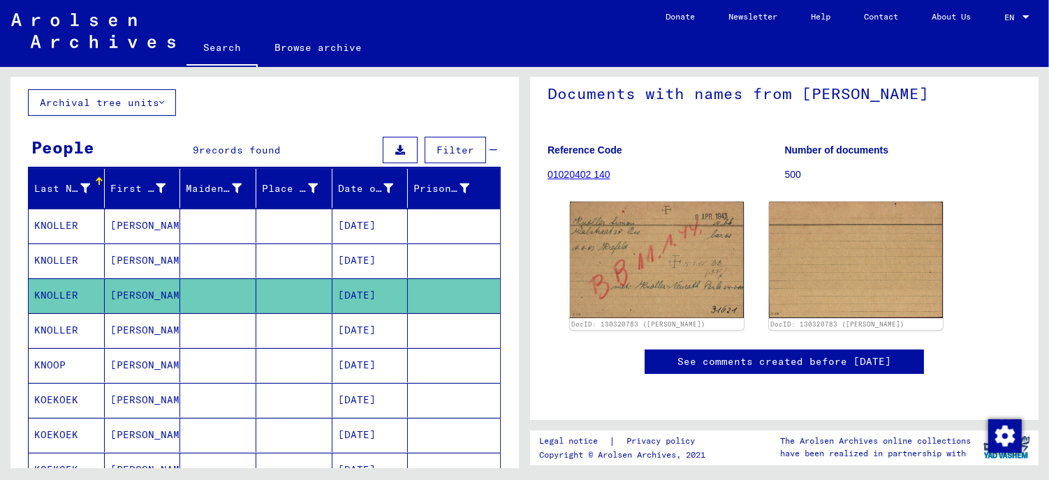
scroll to position [0, 0]
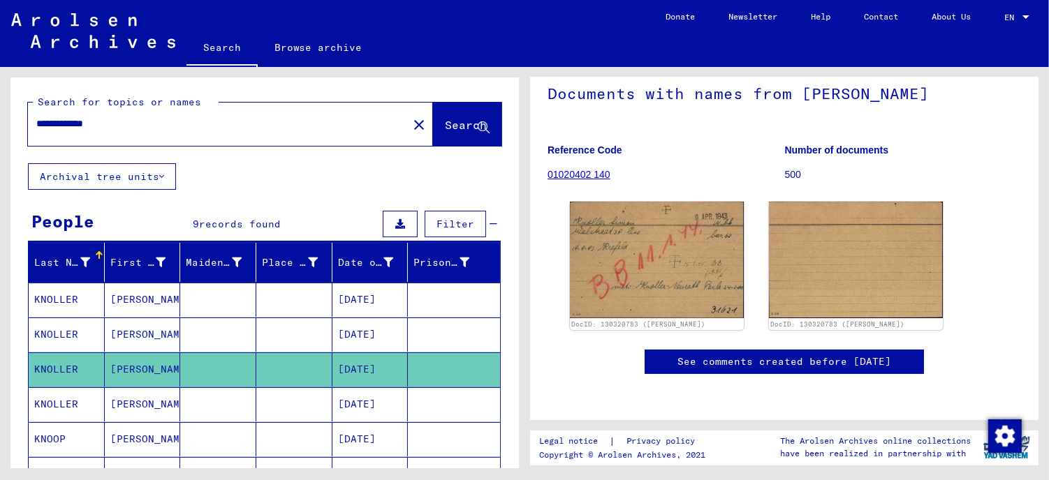
drag, startPoint x: 87, startPoint y: 121, endPoint x: 133, endPoint y: 121, distance: 46.1
click at [133, 121] on input "**********" at bounding box center [217, 124] width 363 height 15
type input "**********"
click at [445, 121] on span "Search" at bounding box center [466, 125] width 42 height 14
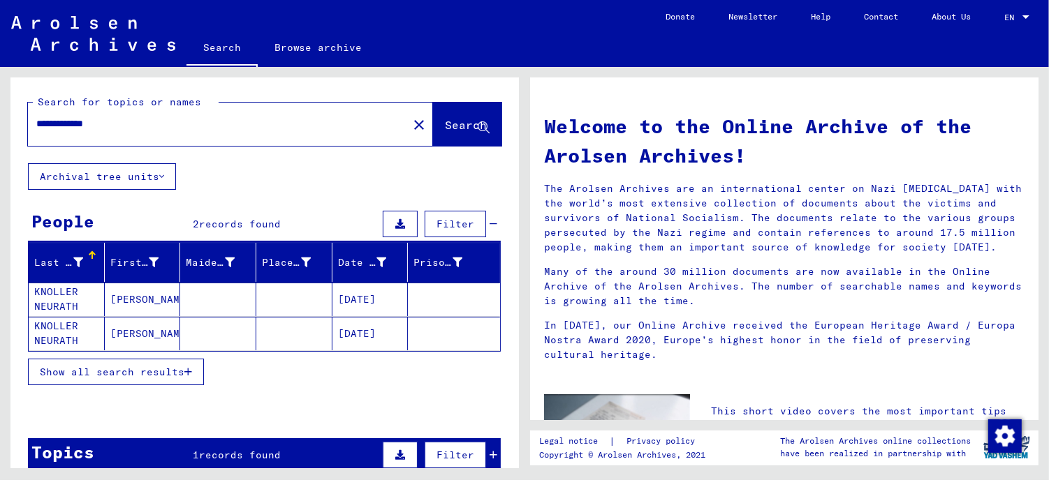
click at [37, 295] on mat-cell "KNOLLER NEURATH" at bounding box center [67, 300] width 76 height 34
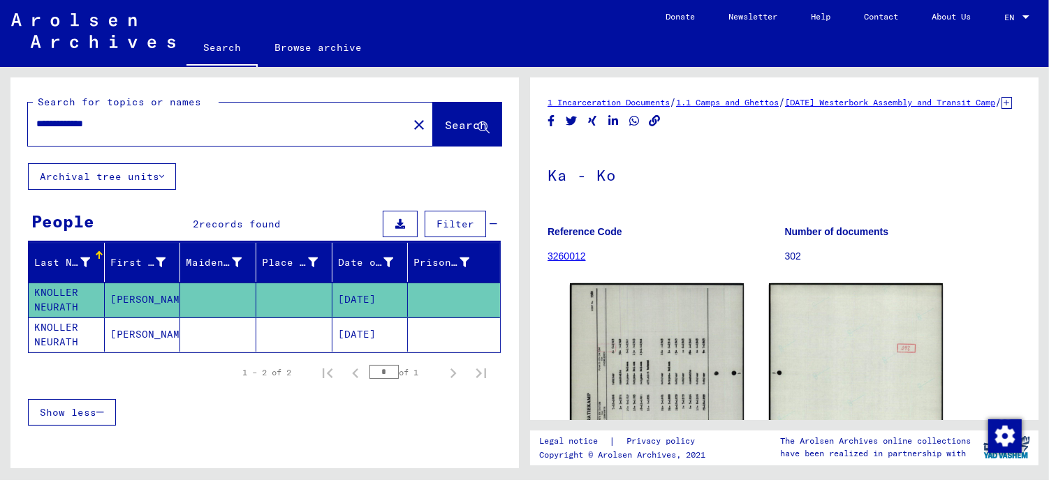
click at [71, 337] on mat-cell "KNOLLER NEURATH" at bounding box center [67, 335] width 76 height 34
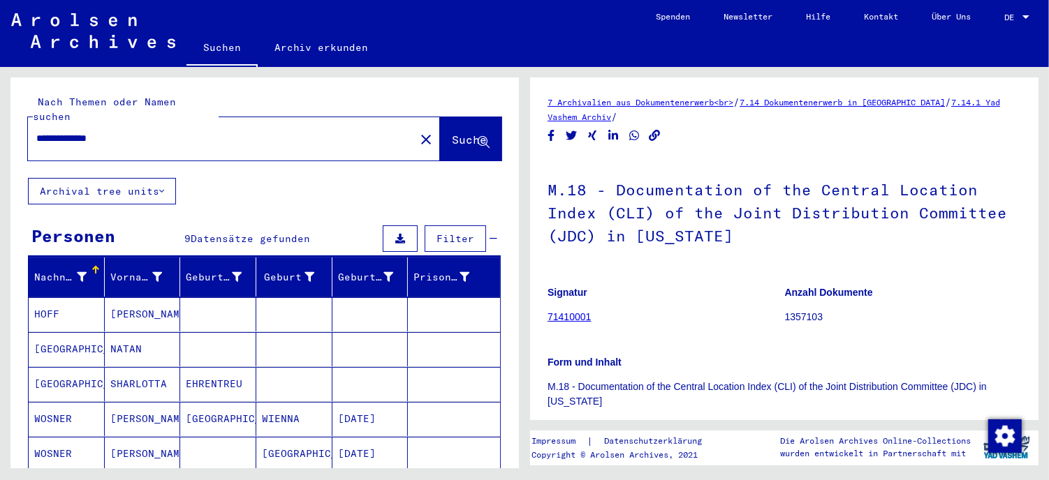
scroll to position [1008, 0]
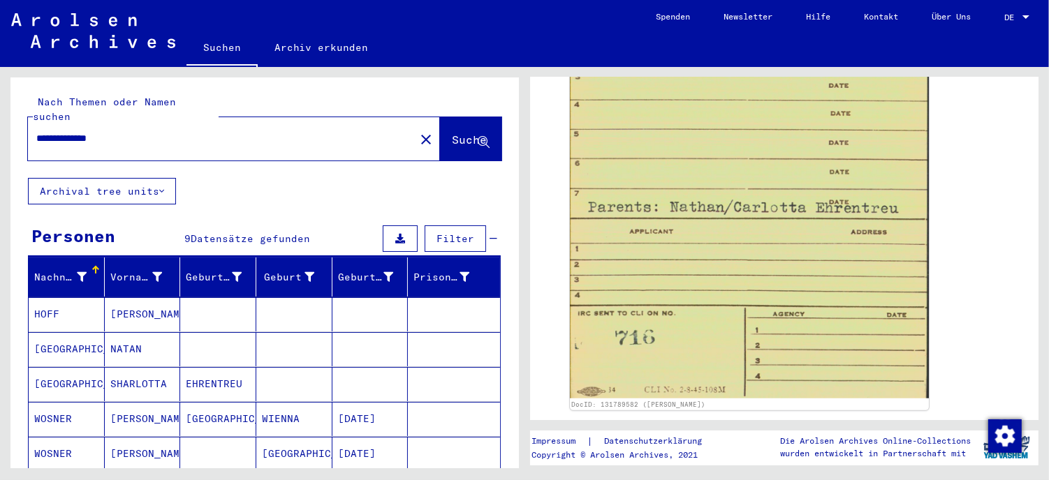
click at [135, 131] on input "**********" at bounding box center [221, 138] width 370 height 15
drag, startPoint x: 71, startPoint y: 124, endPoint x: -3, endPoint y: 121, distance: 74.7
click at [0, 121] on html "**********" at bounding box center [524, 240] width 1049 height 480
click at [452, 133] on span "Suche" at bounding box center [469, 140] width 35 height 14
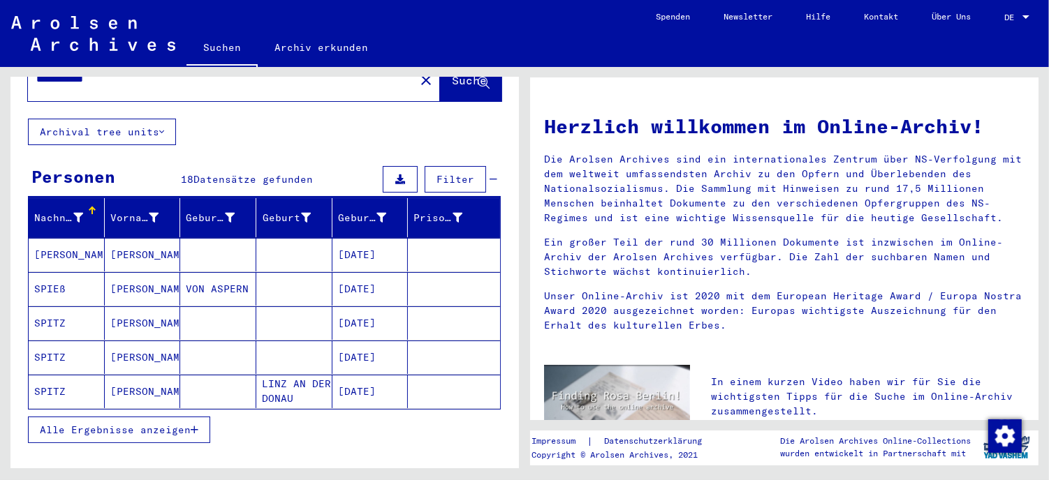
scroll to position [77, 0]
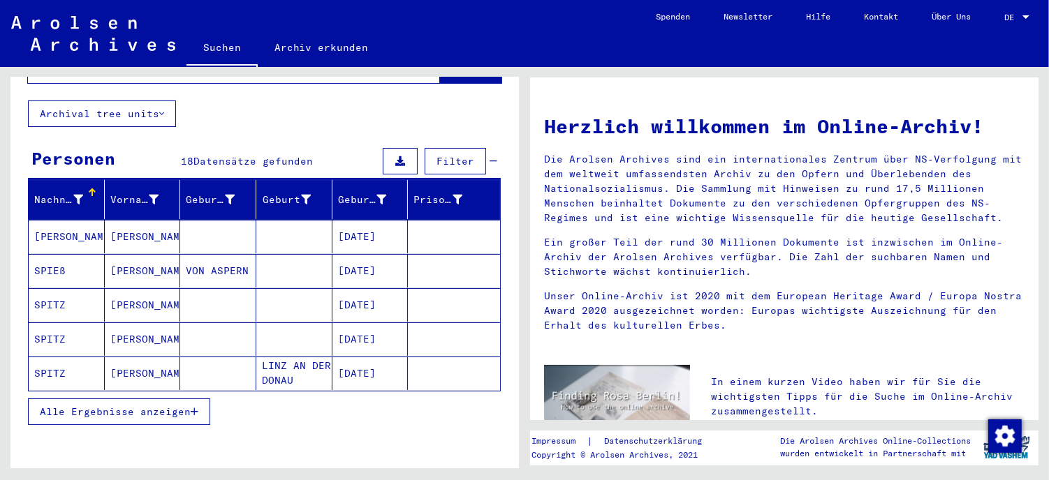
click at [195, 407] on icon "button" at bounding box center [195, 412] width 8 height 10
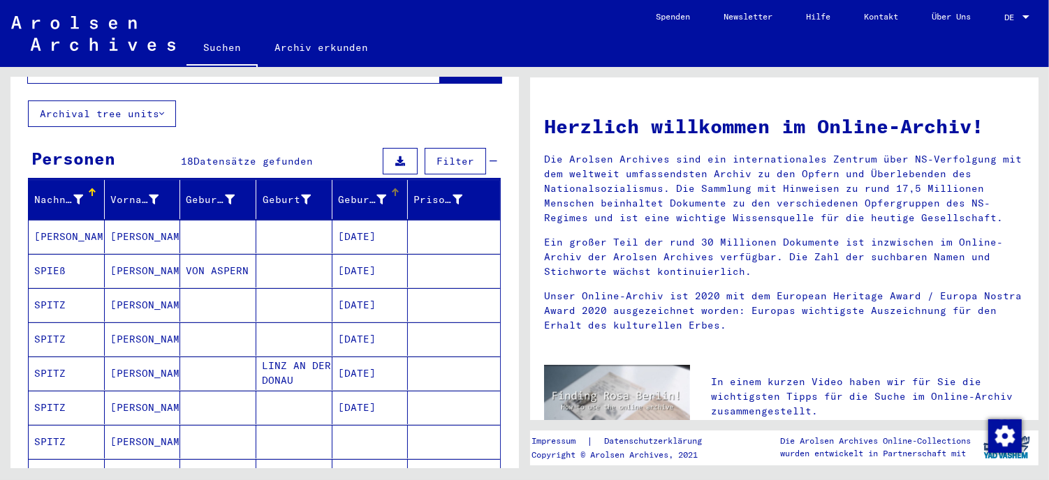
click at [365, 193] on div "Geburtsdatum" at bounding box center [362, 200] width 49 height 15
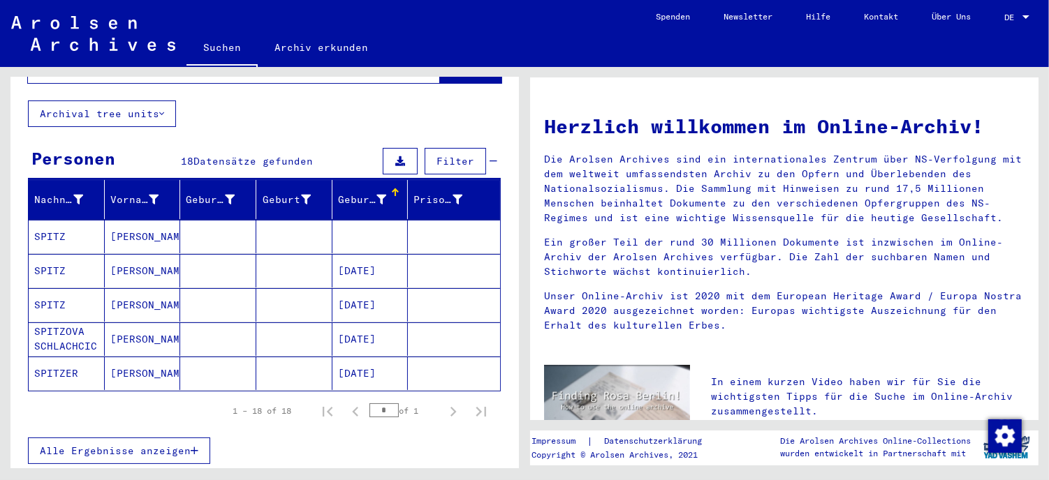
click at [196, 446] on icon "button" at bounding box center [195, 451] width 8 height 10
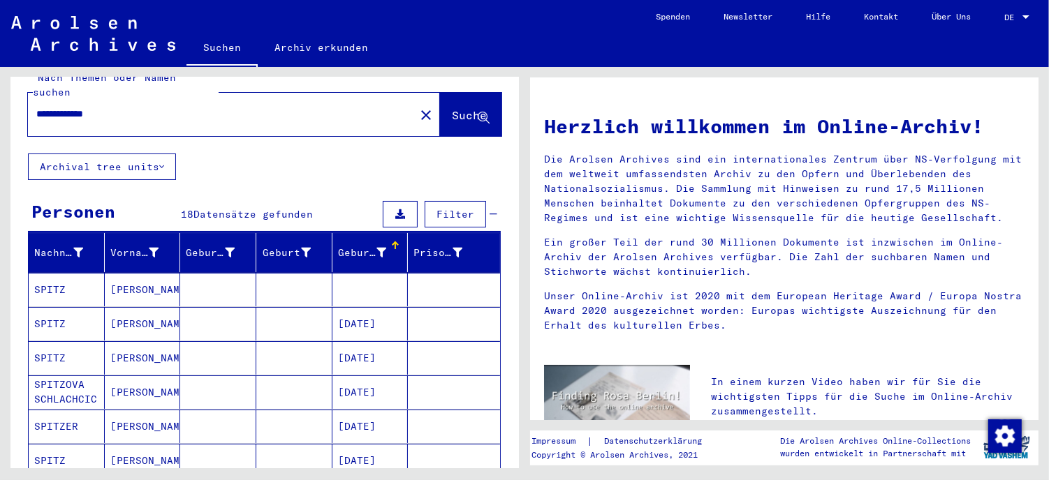
scroll to position [0, 0]
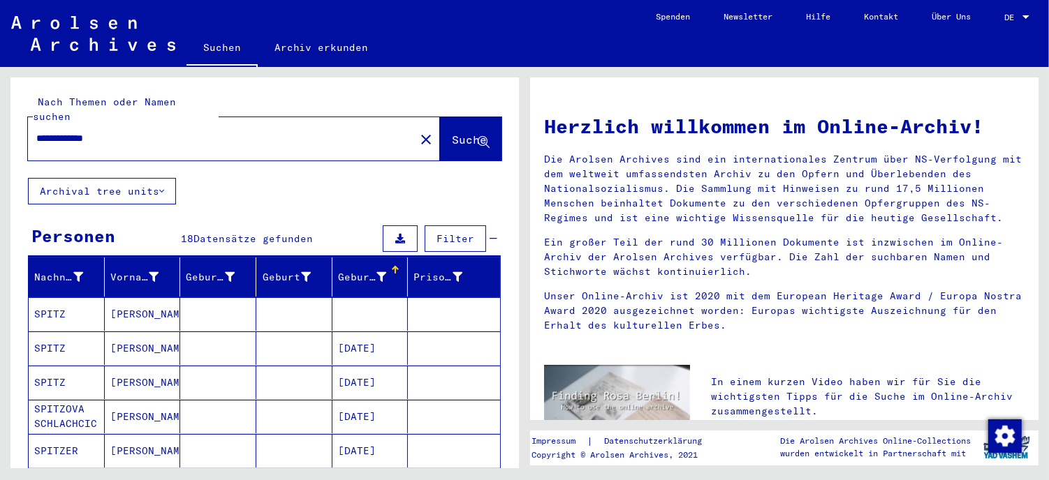
drag, startPoint x: 64, startPoint y: 121, endPoint x: -3, endPoint y: 122, distance: 67.7
click at [0, 122] on html "**********" at bounding box center [524, 240] width 1049 height 480
click at [101, 131] on input "**********" at bounding box center [217, 138] width 362 height 15
click at [452, 133] on span "Suche" at bounding box center [469, 140] width 35 height 14
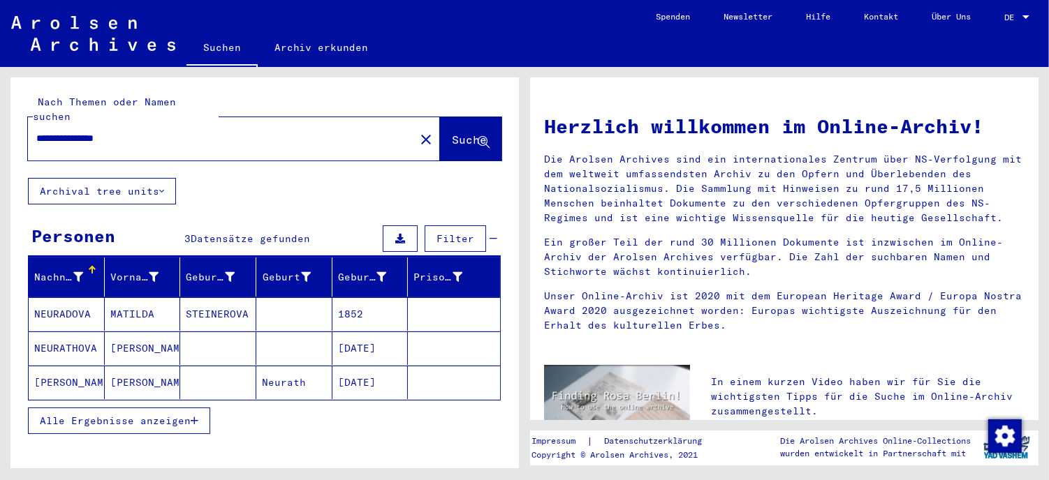
drag, startPoint x: 85, startPoint y: 121, endPoint x: 159, endPoint y: 119, distance: 74.0
click at [159, 131] on input "**********" at bounding box center [217, 138] width 362 height 15
type input "**********"
click at [452, 133] on span "Suche" at bounding box center [469, 140] width 35 height 14
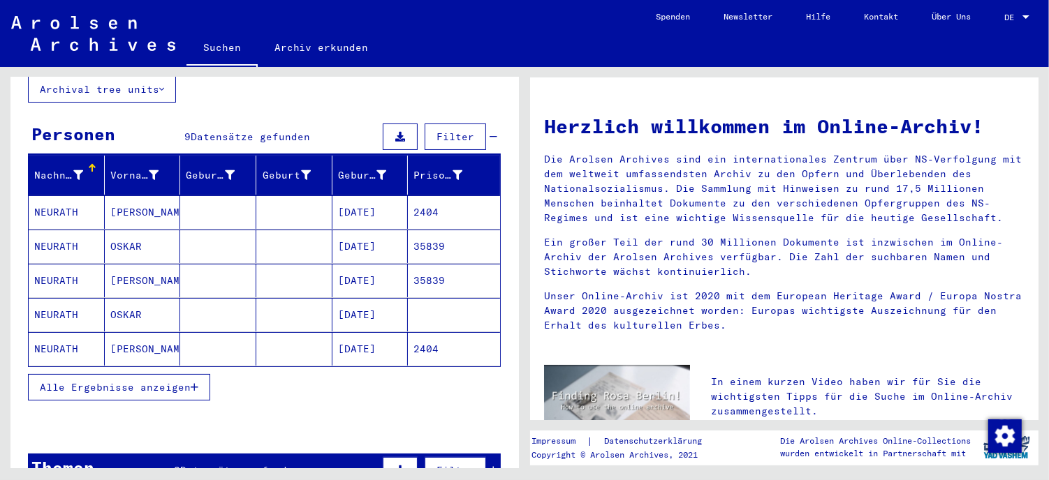
scroll to position [155, 0]
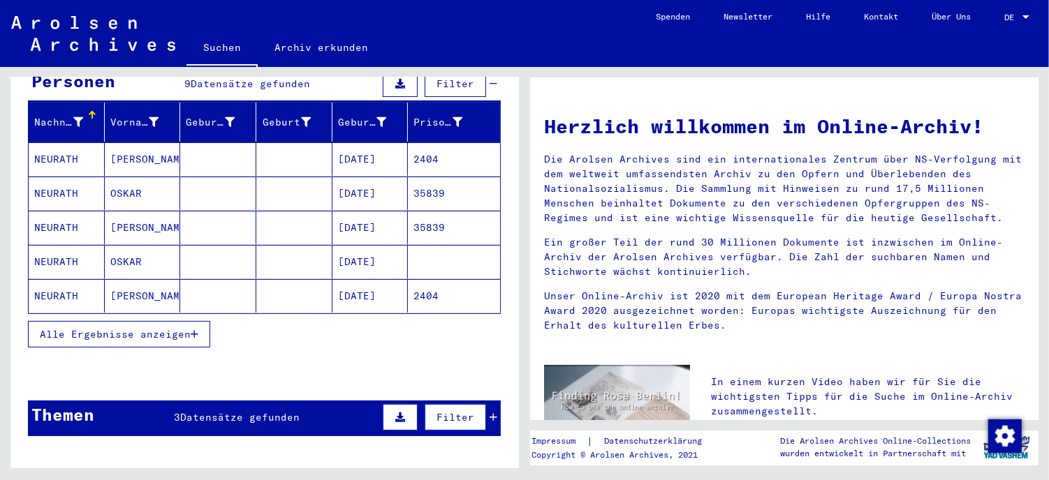
click at [194, 329] on icon "button" at bounding box center [195, 334] width 8 height 10
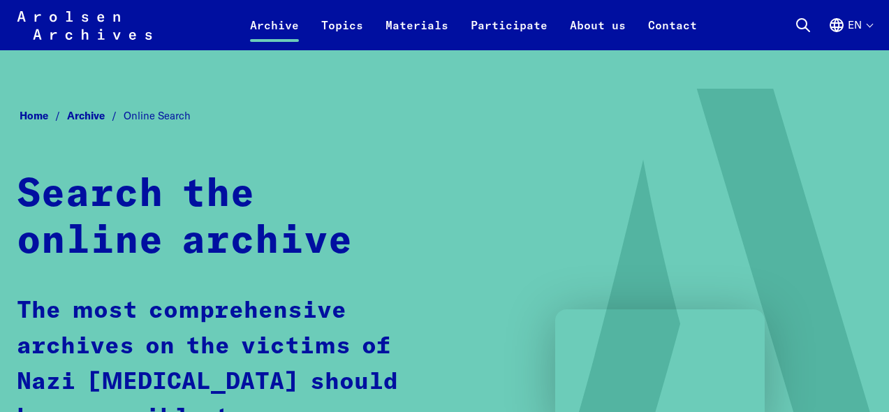
scroll to position [864, 0]
